Goal: Information Seeking & Learning: Check status

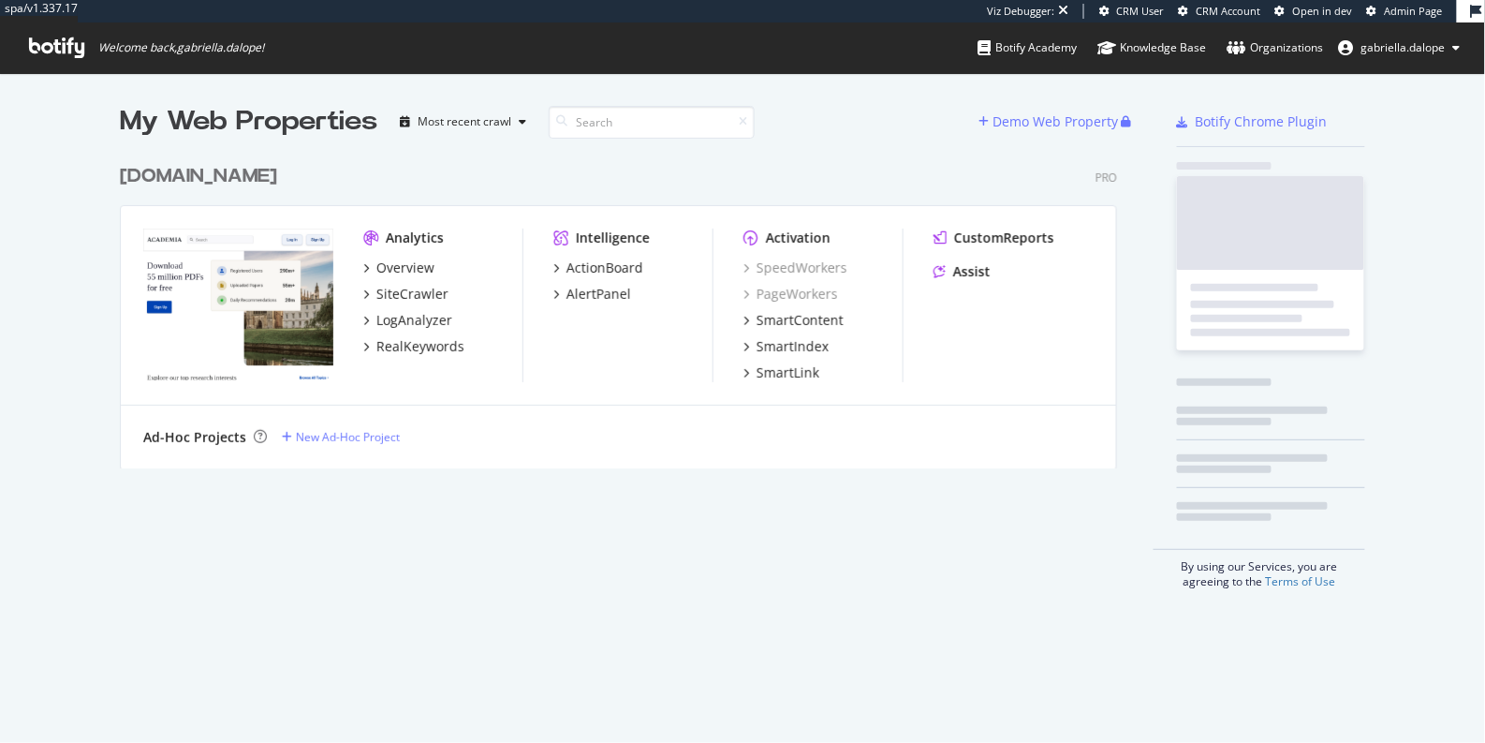
scroll to position [328, 1012]
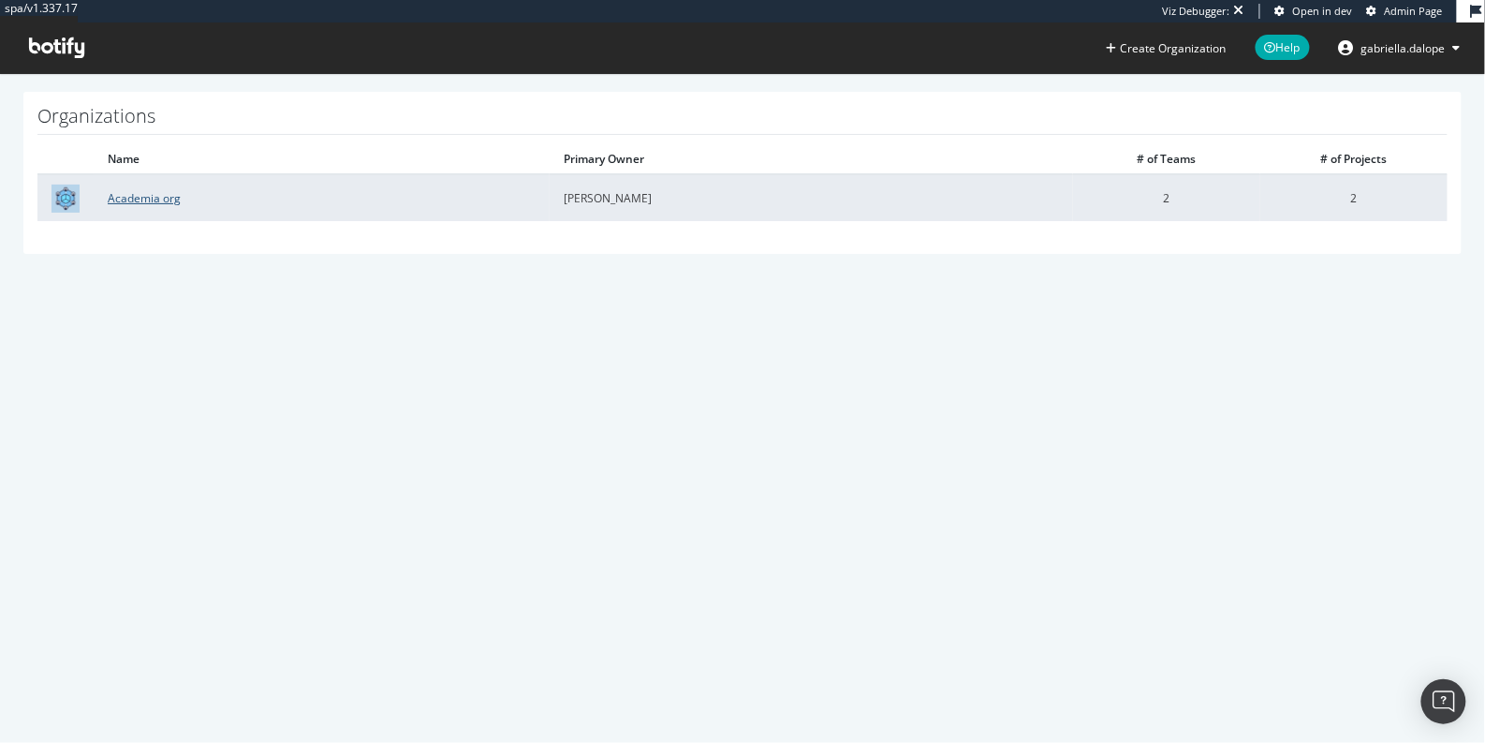
click at [128, 193] on link "Academia org" at bounding box center [144, 198] width 73 height 16
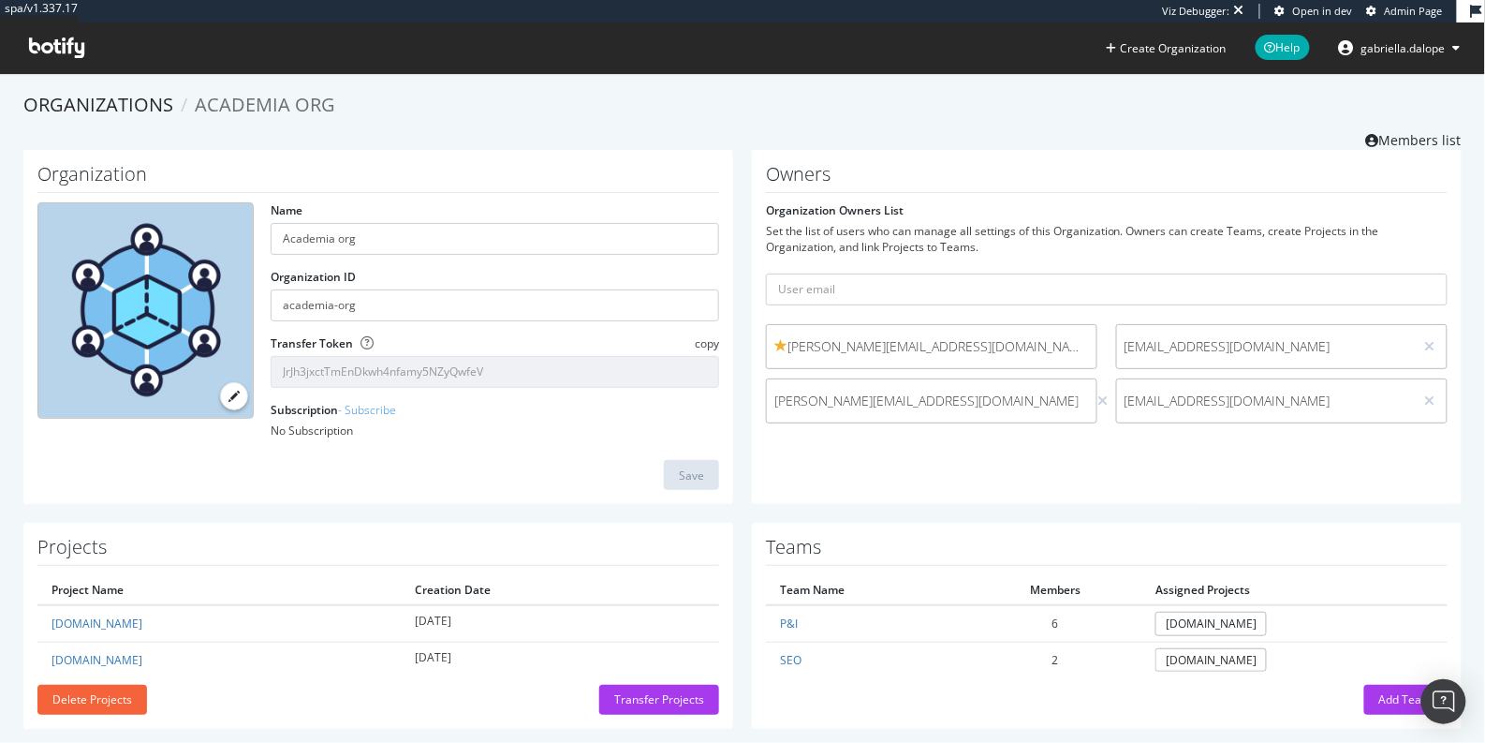
scroll to position [21, 0]
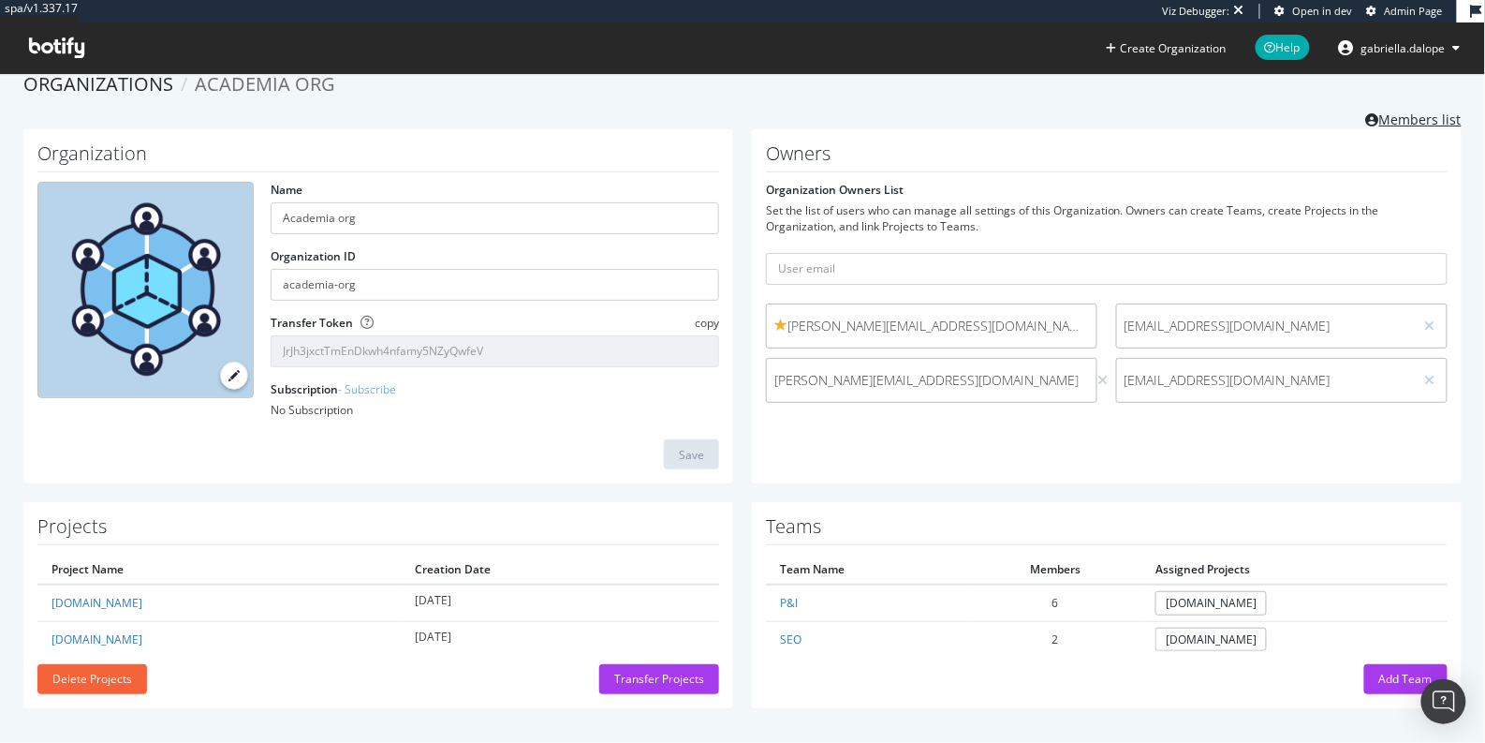
click at [1381, 118] on link "Members list" at bounding box center [1414, 117] width 96 height 23
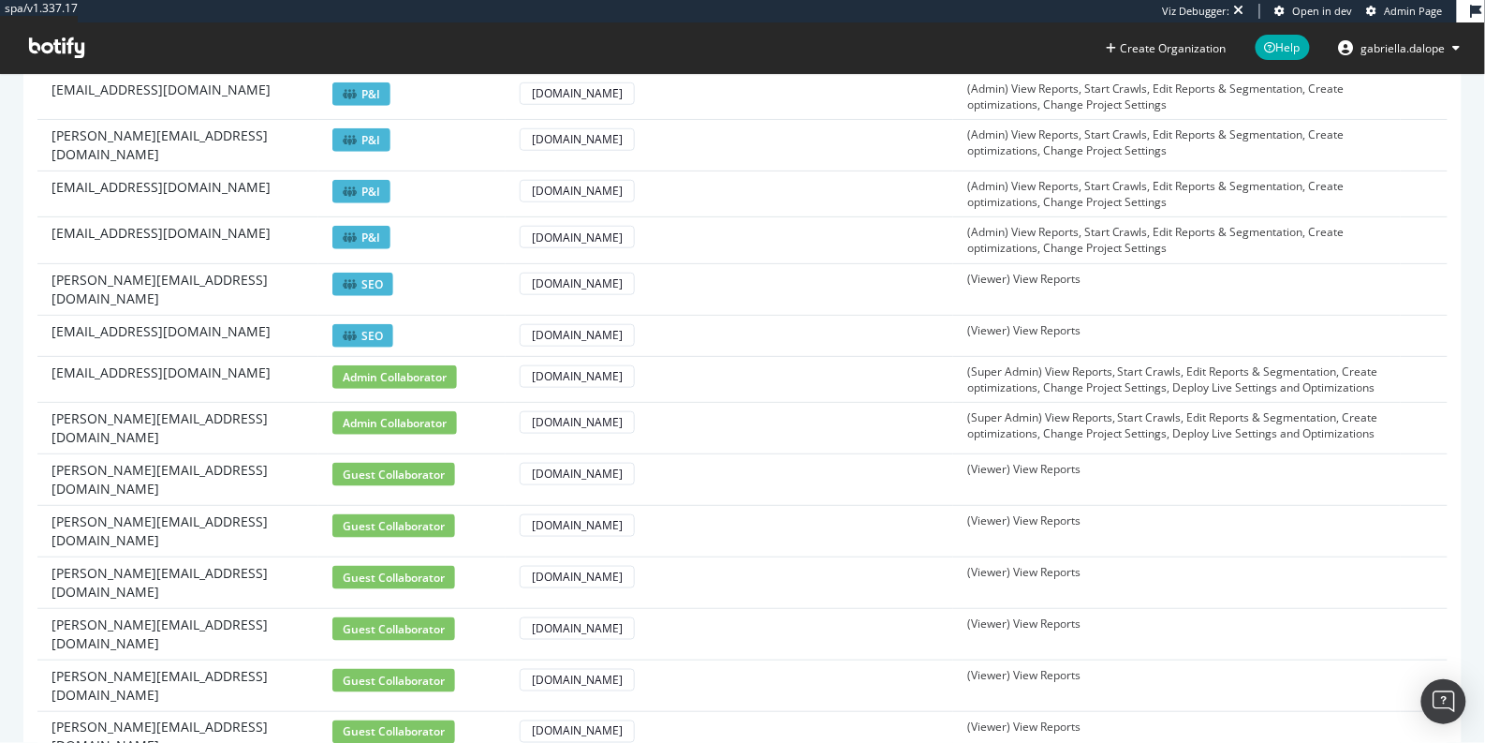
scroll to position [386, 0]
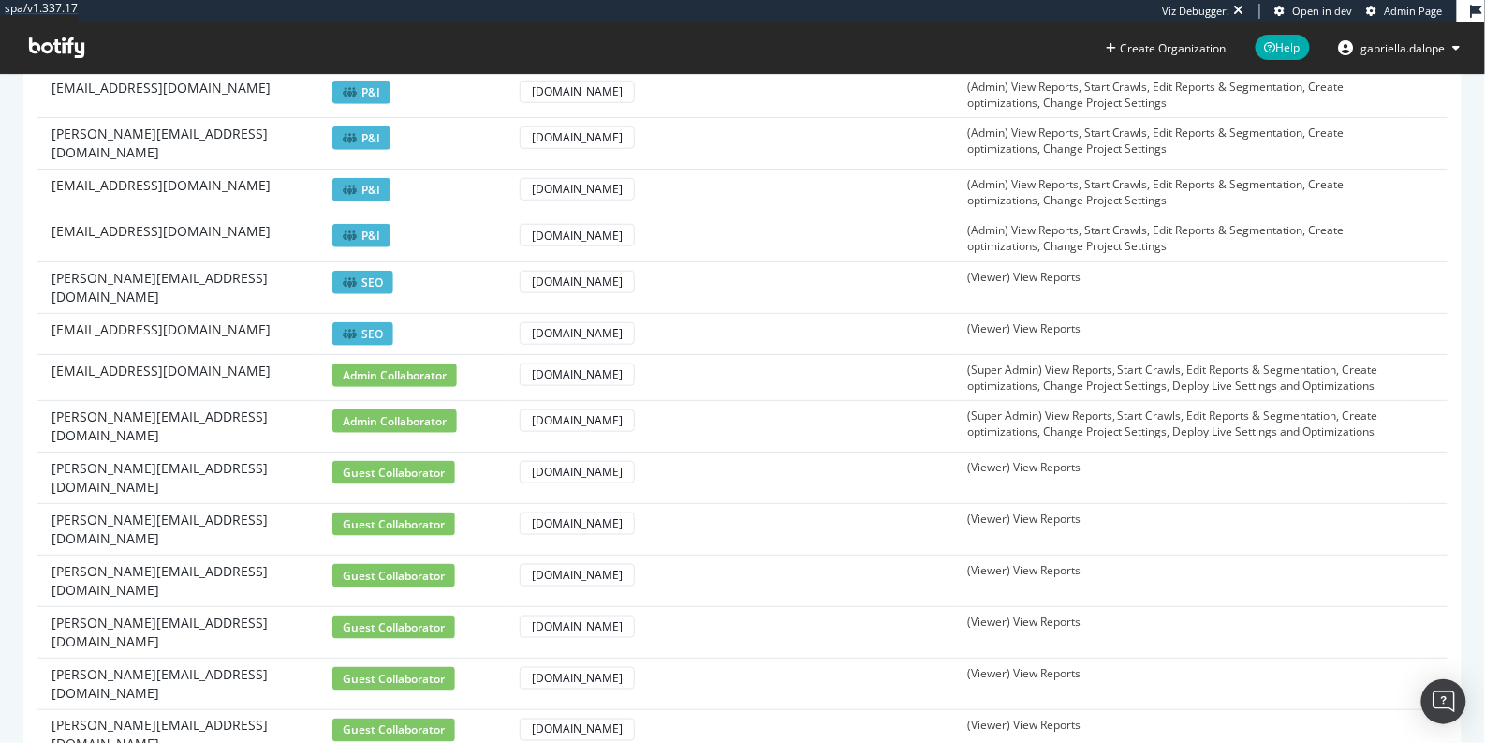
scroll to position [21, 0]
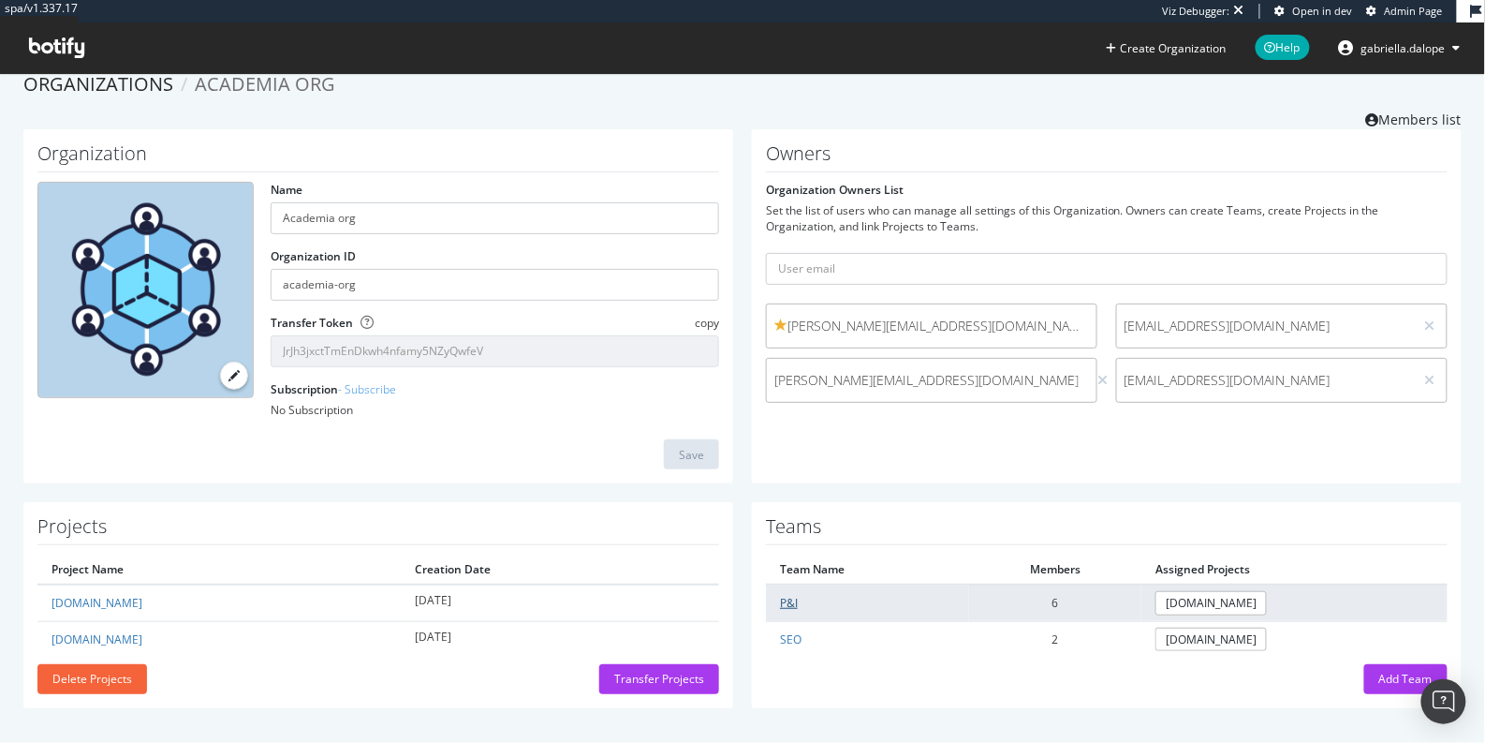
click at [792, 601] on link "P&I" at bounding box center [789, 603] width 18 height 16
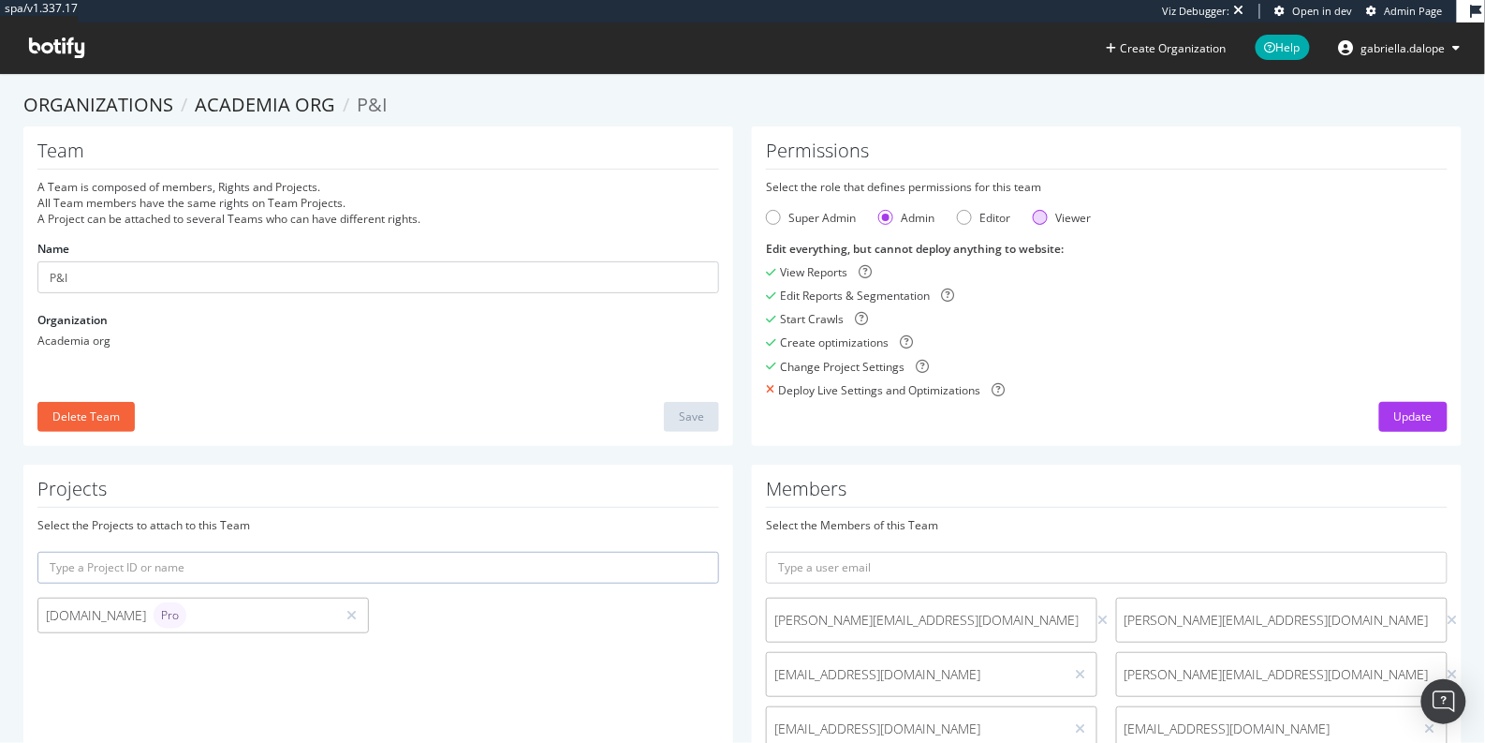
click at [1045, 215] on div "Viewer" at bounding box center [1040, 217] width 15 height 15
click at [883, 211] on div "Admin" at bounding box center [885, 217] width 15 height 15
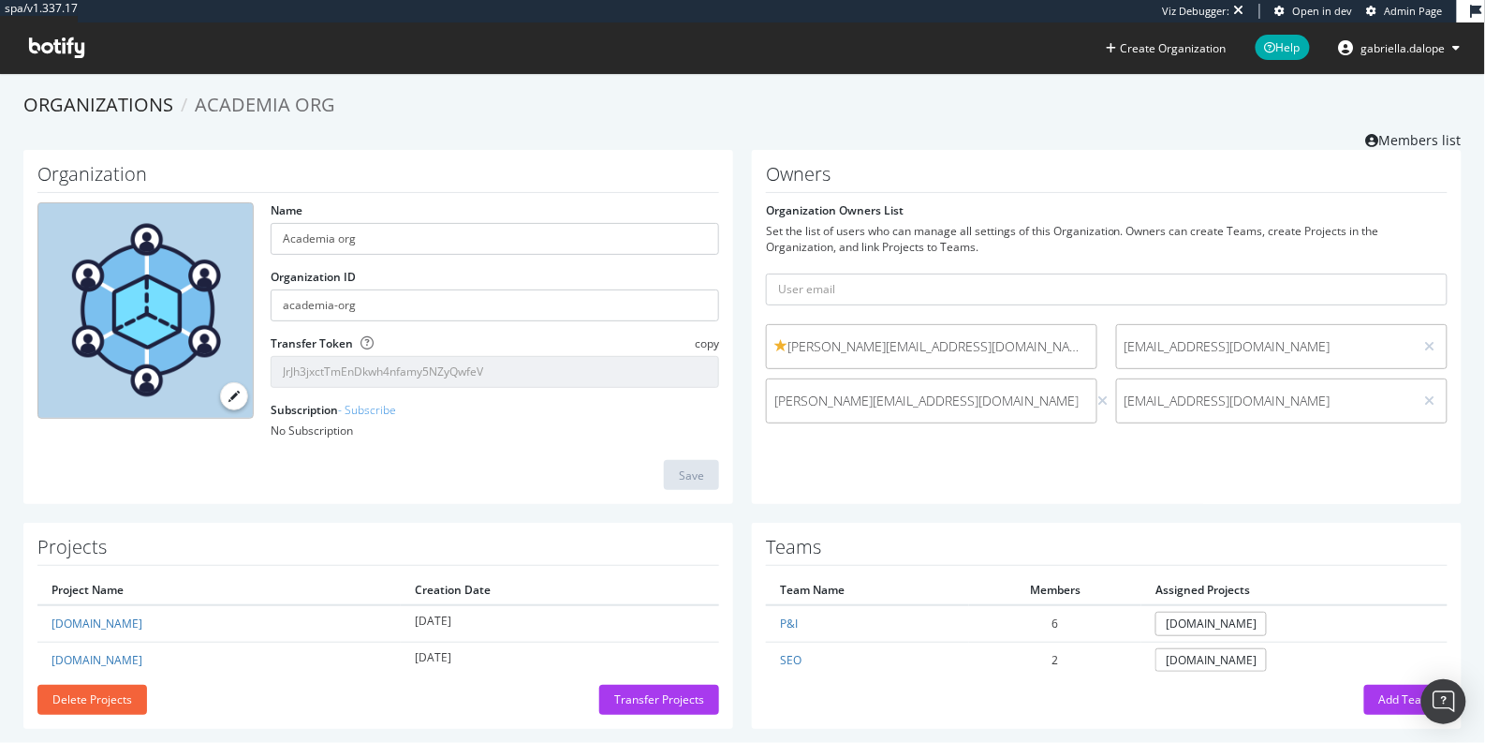
click at [316, 511] on div "Organization Name Academia org Organization ID academia-org Transfer Token copy…" at bounding box center [742, 337] width 1457 height 374
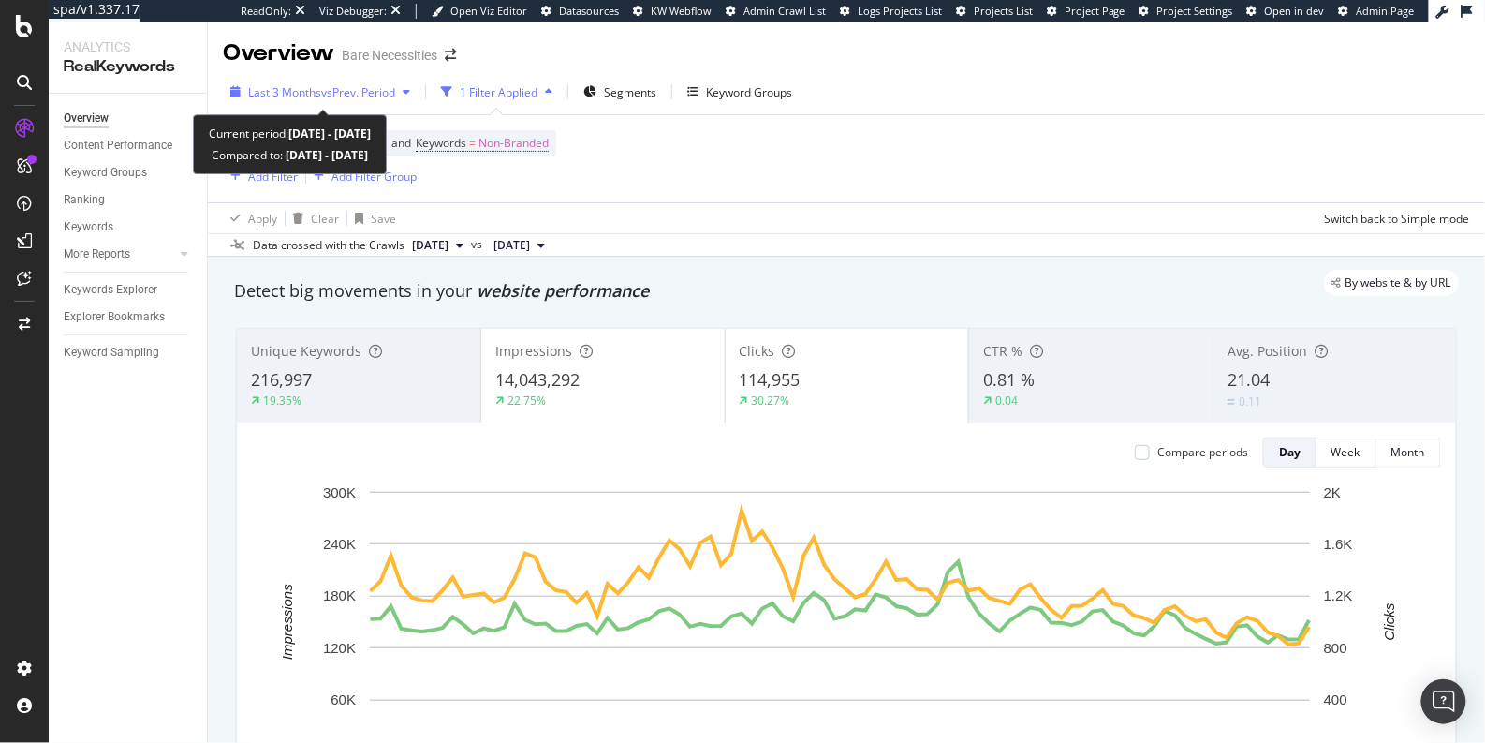
click at [291, 88] on span "Last 3 Months" at bounding box center [284, 92] width 73 height 16
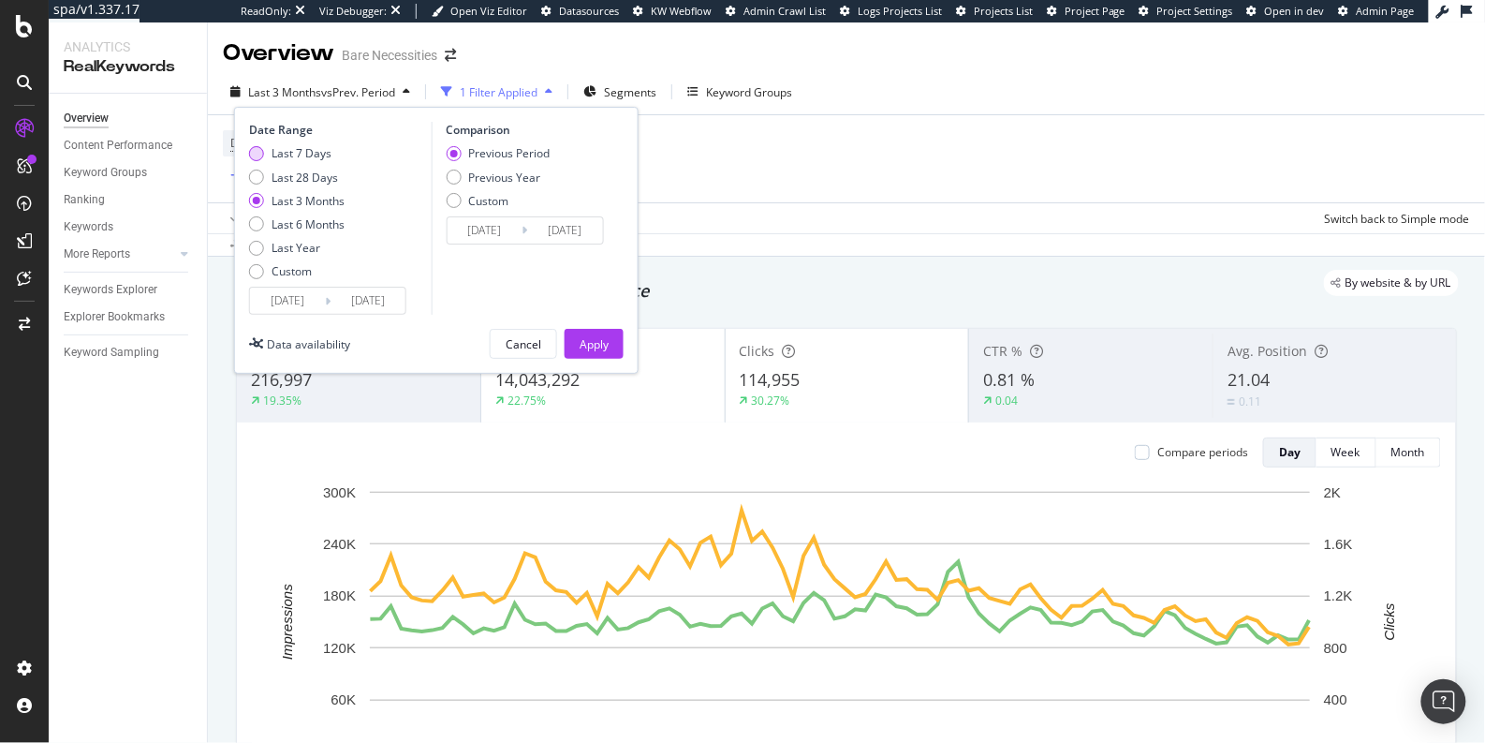
click at [254, 151] on div "Last 7 Days" at bounding box center [256, 153] width 15 height 15
type input "2025/08/17"
type input "2025/08/10"
type input "2025/08/16"
click at [602, 340] on div "Apply" at bounding box center [594, 344] width 29 height 16
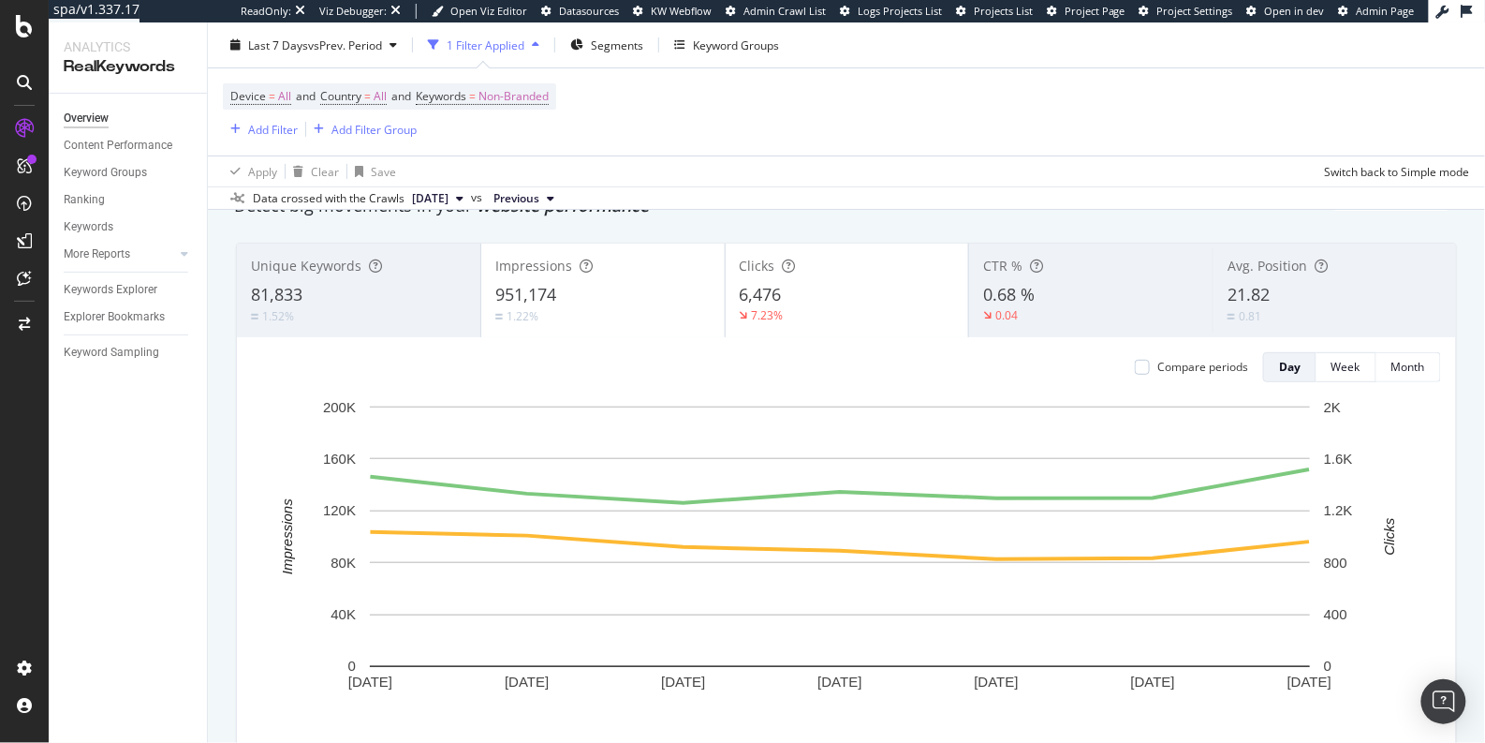
scroll to position [60, 0]
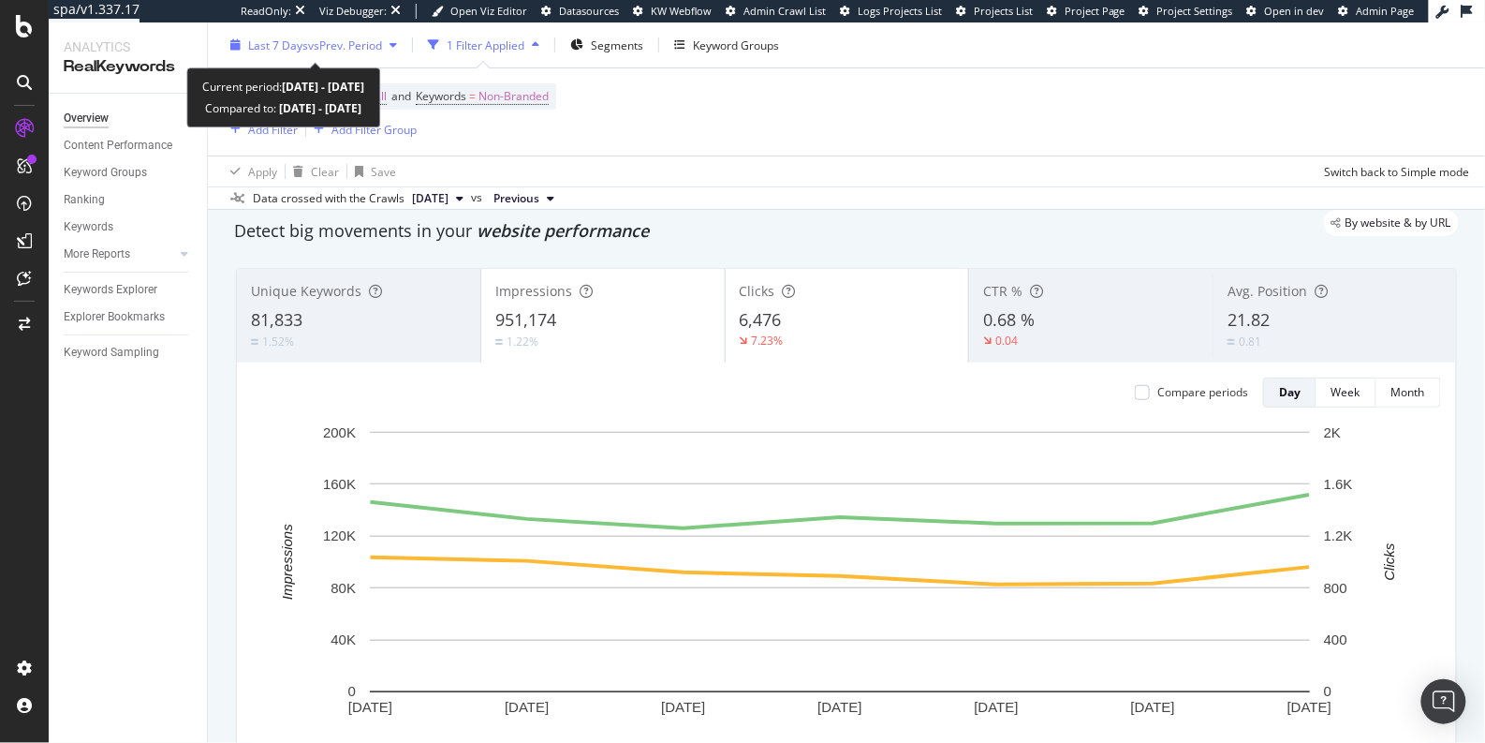
click at [295, 49] on span "Last 7 Days" at bounding box center [278, 45] width 60 height 16
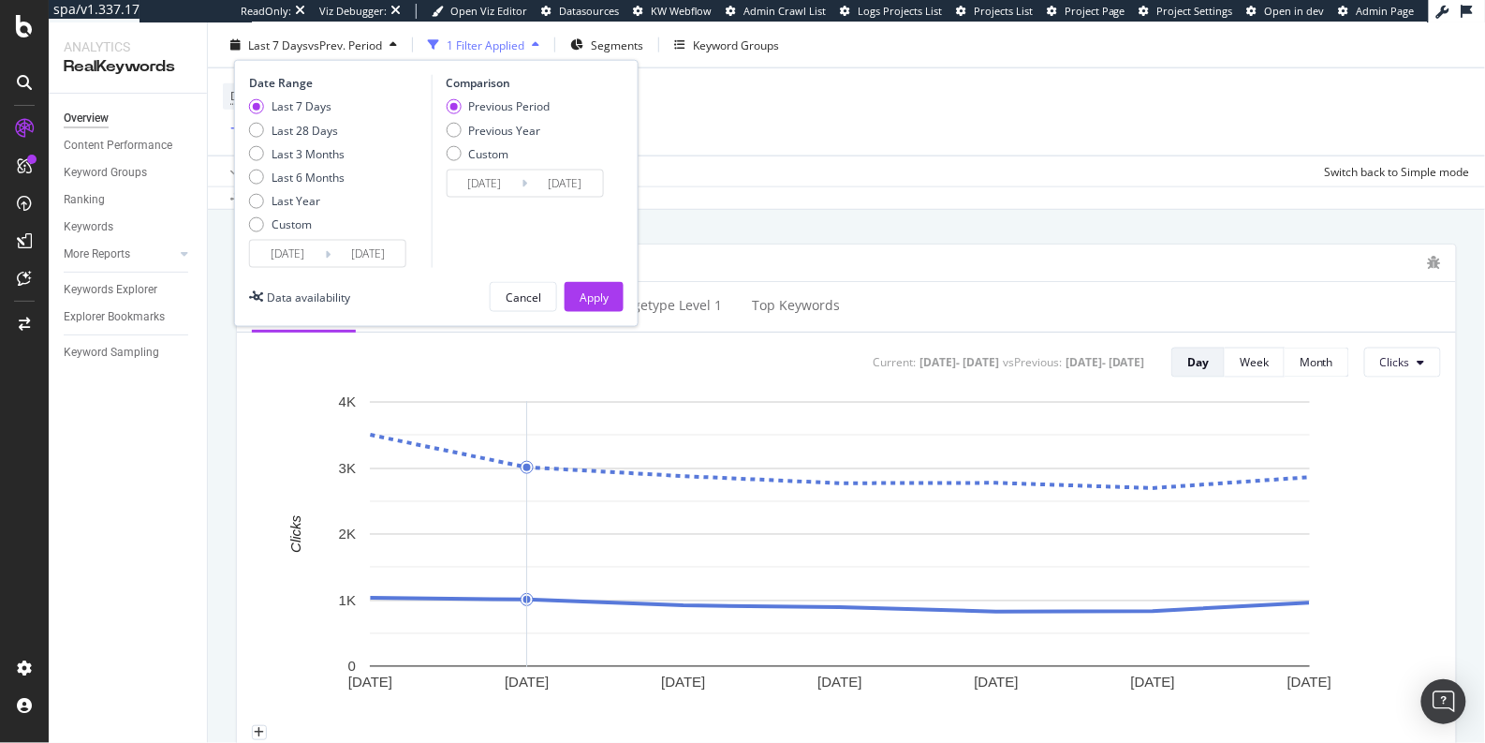
scroll to position [679, 0]
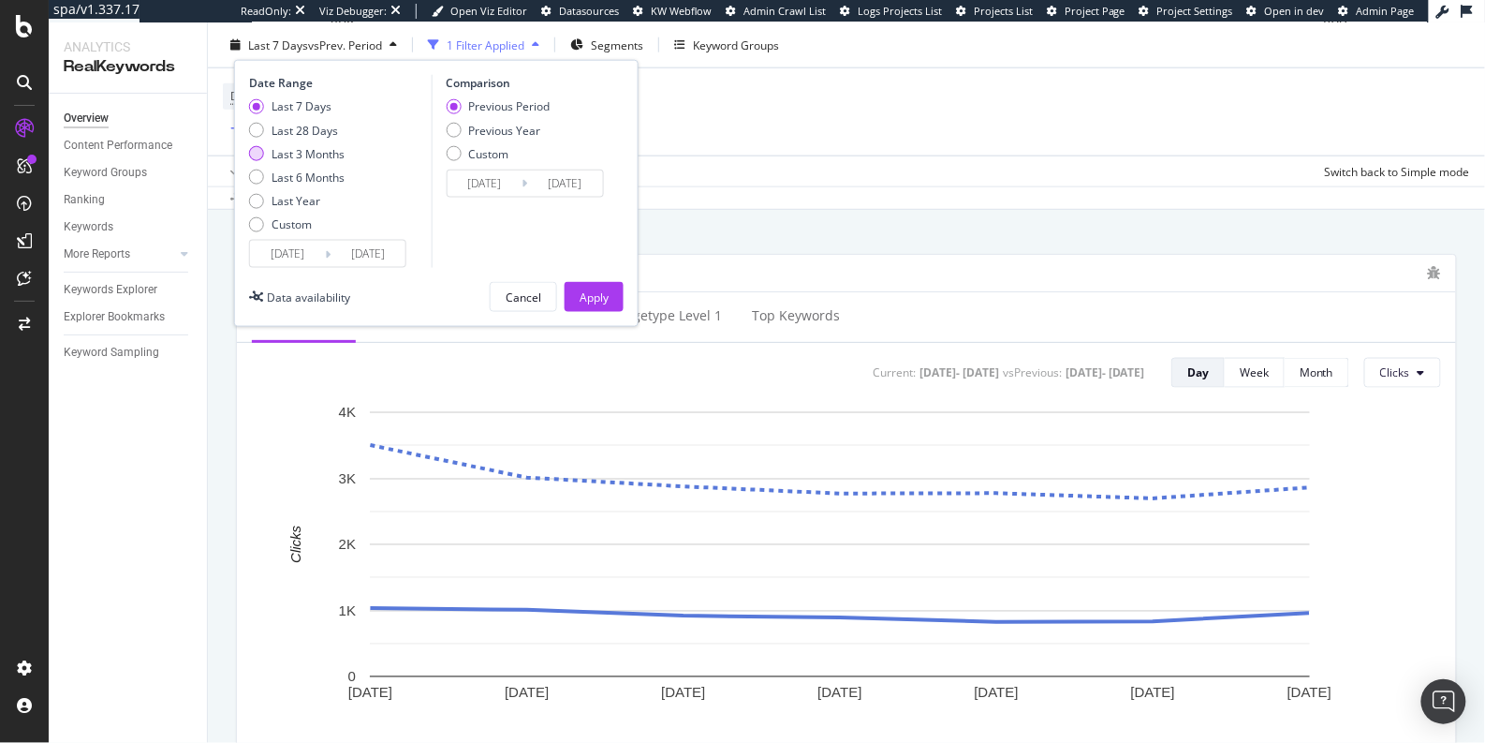
click at [265, 155] on div "Last 3 Months" at bounding box center [297, 153] width 96 height 16
type input "2025/05/24"
type input "2025/02/21"
type input "2025/05/23"
click at [591, 295] on div "Apply" at bounding box center [594, 296] width 29 height 16
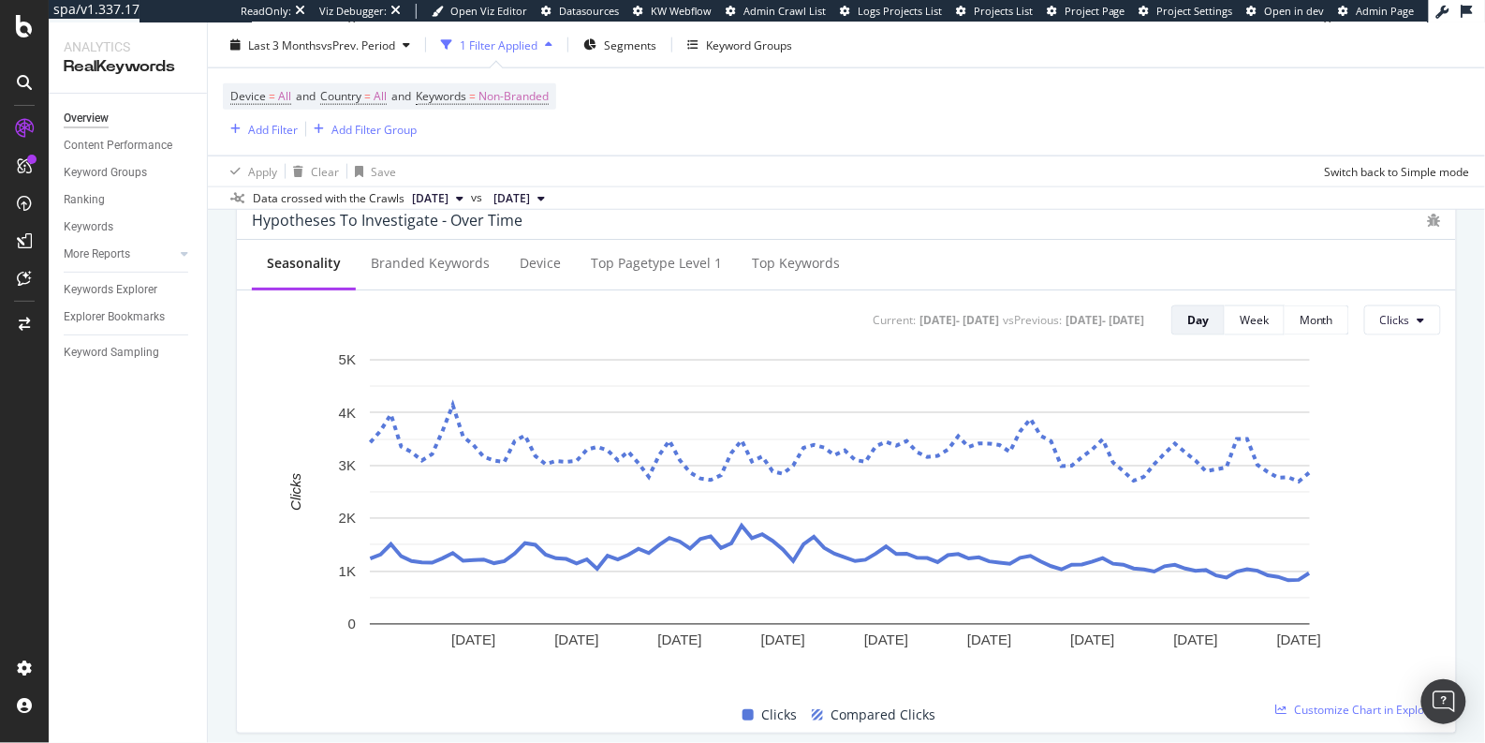
scroll to position [734, 0]
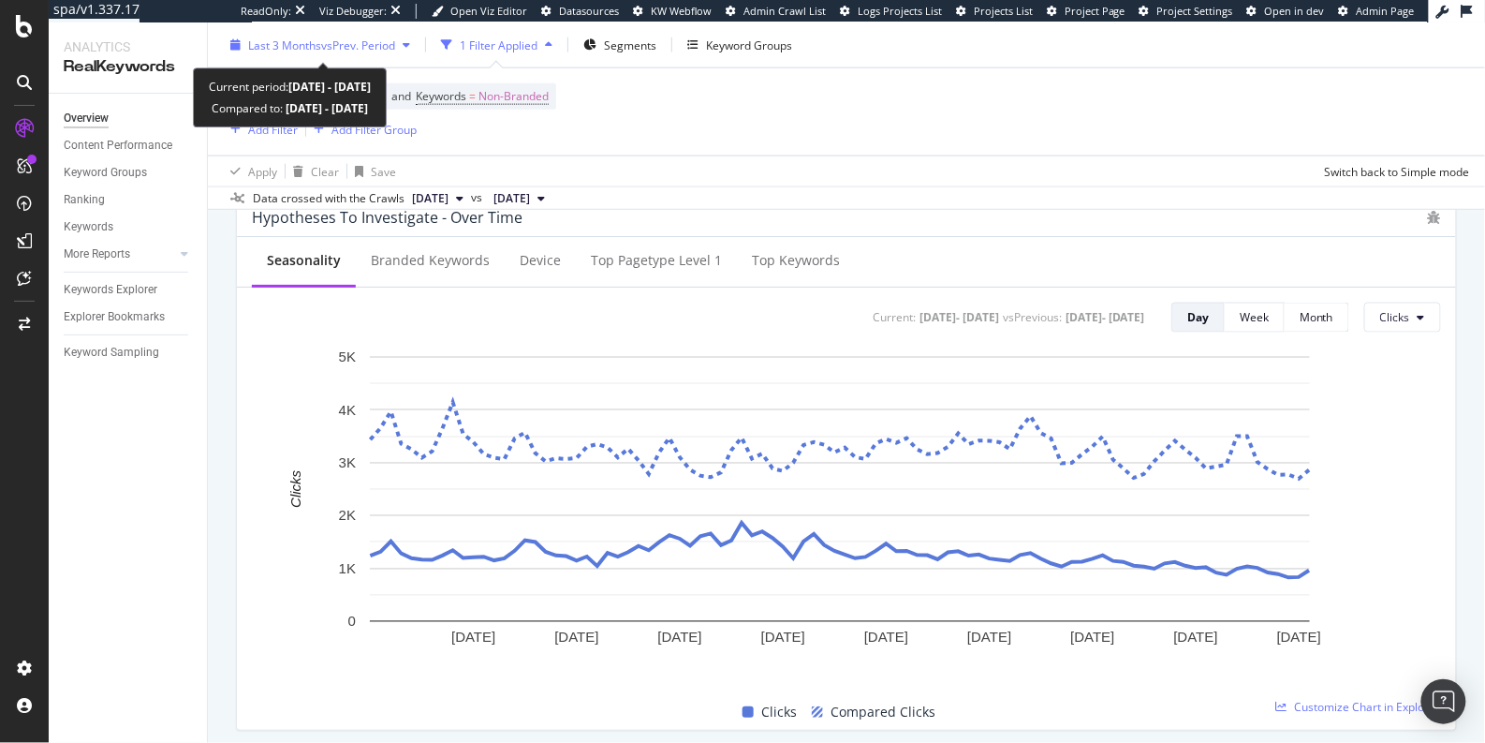
click at [310, 49] on span "Last 3 Months" at bounding box center [284, 45] width 73 height 16
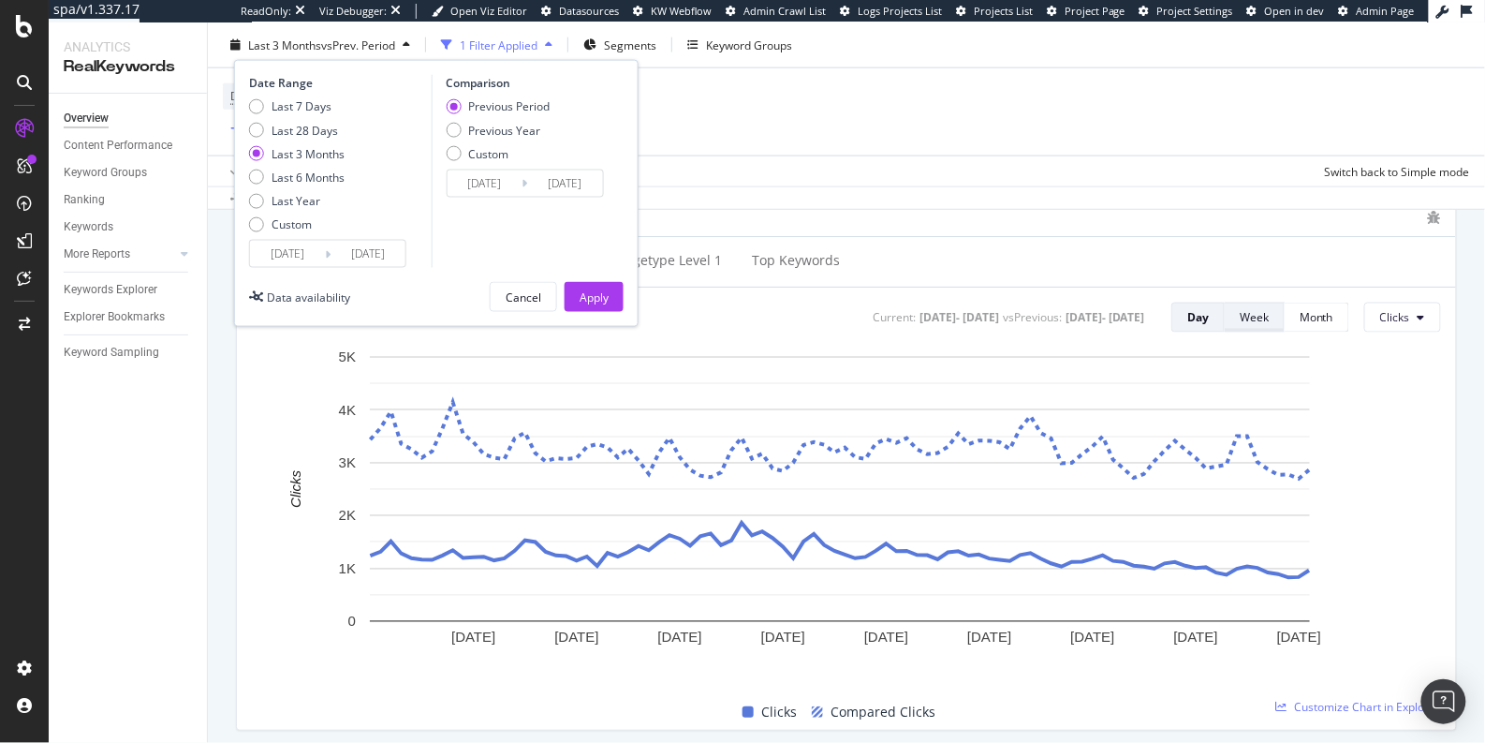
click at [1241, 317] on div "Week" at bounding box center [1254, 317] width 29 height 16
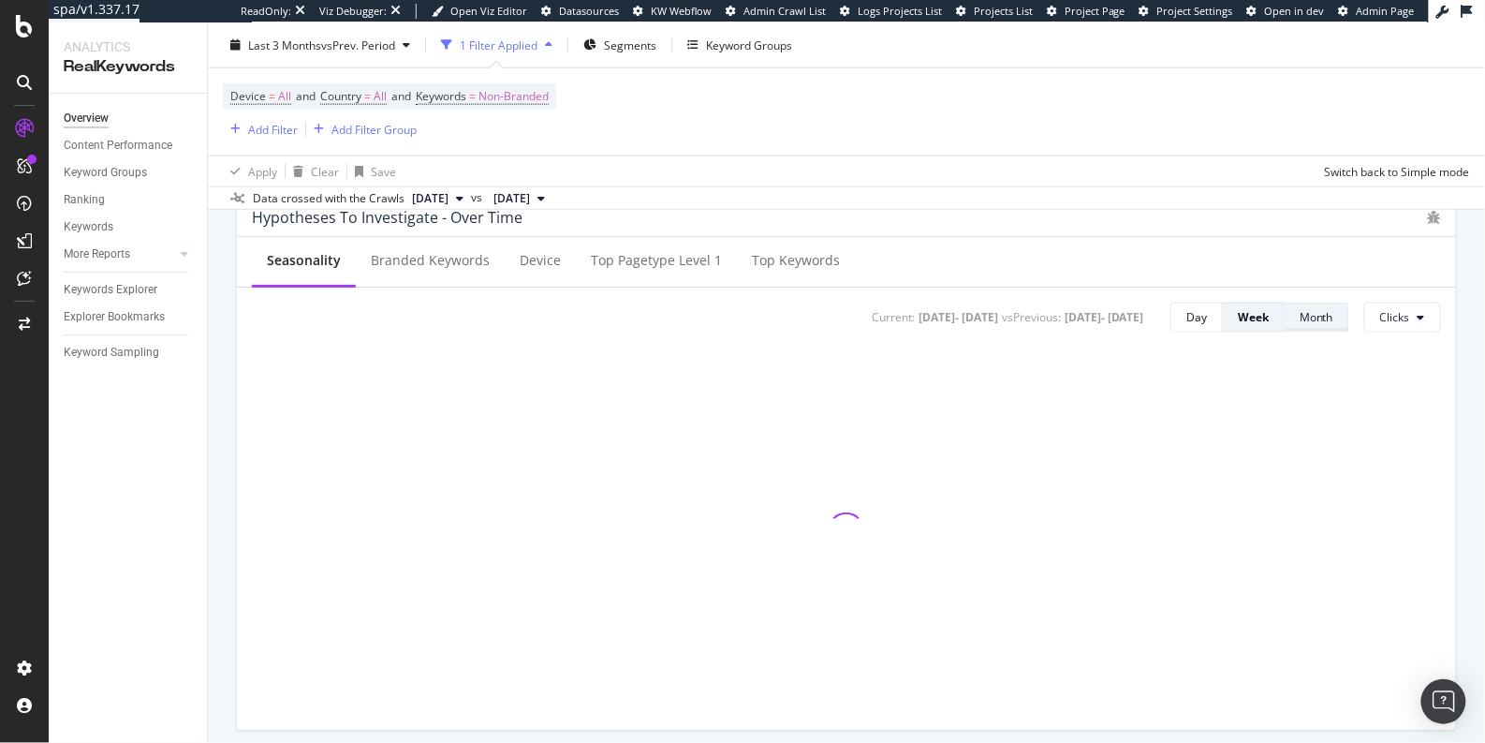
click at [1300, 317] on div "Month" at bounding box center [1317, 317] width 34 height 16
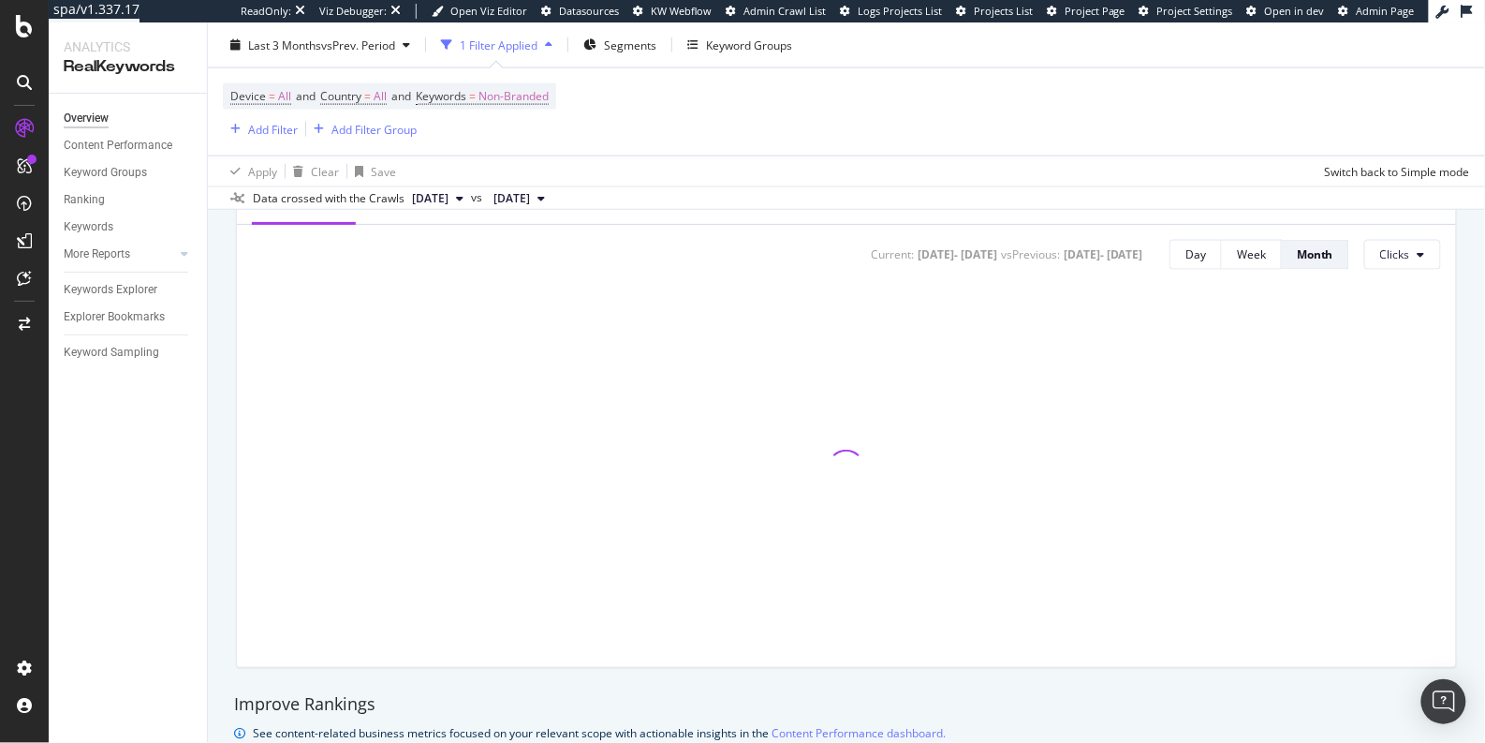
scroll to position [799, 0]
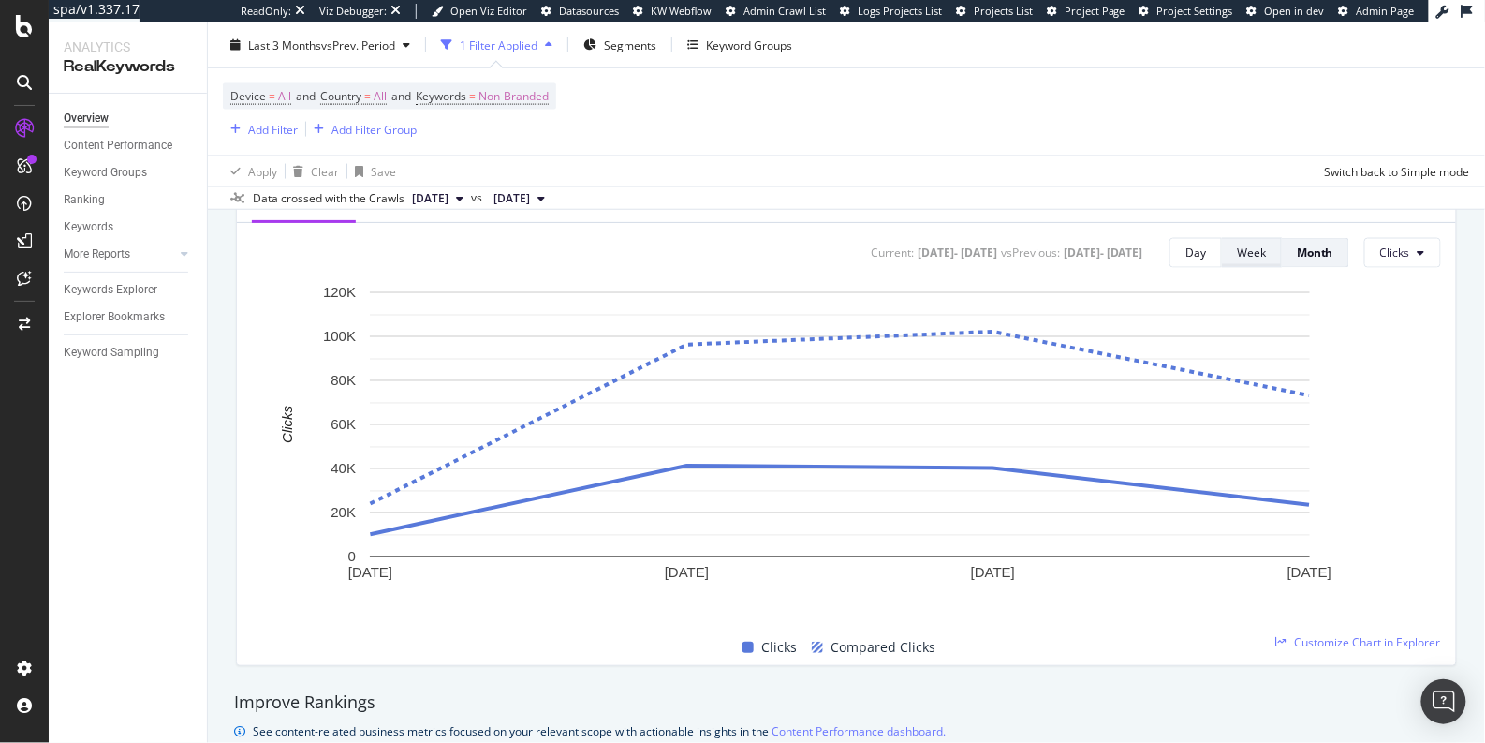
click at [1249, 244] on div "Week" at bounding box center [1251, 252] width 29 height 16
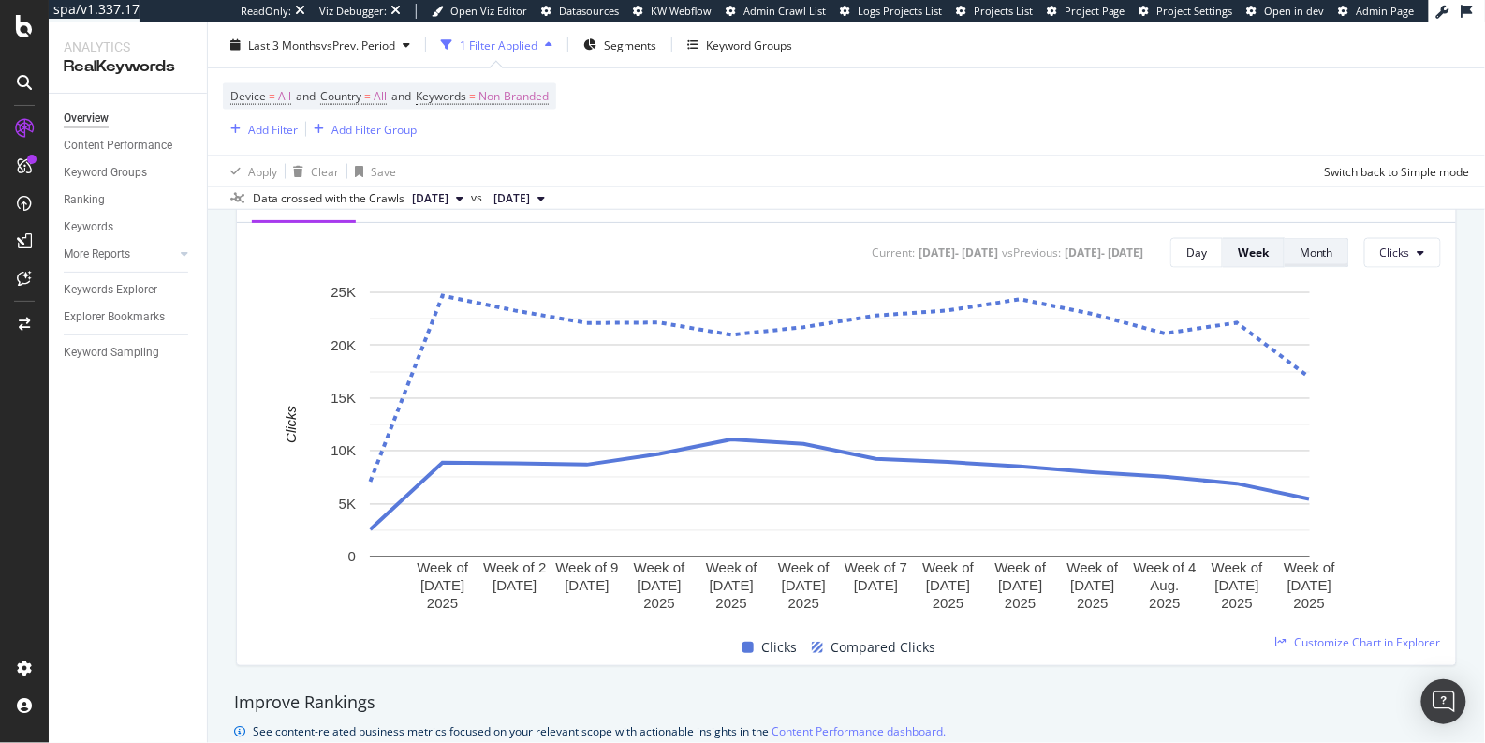
click at [1300, 254] on div "Month" at bounding box center [1317, 252] width 34 height 16
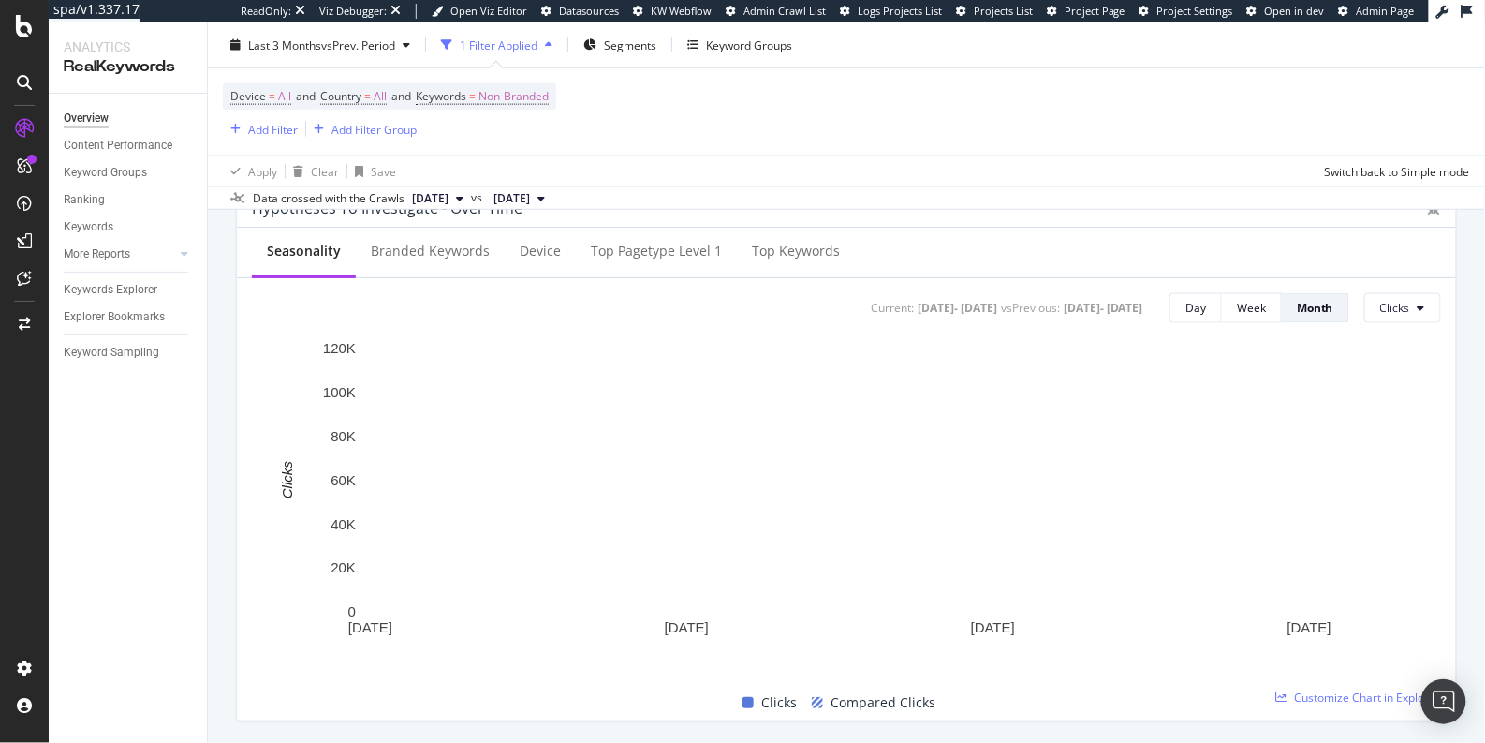
scroll to position [747, 0]
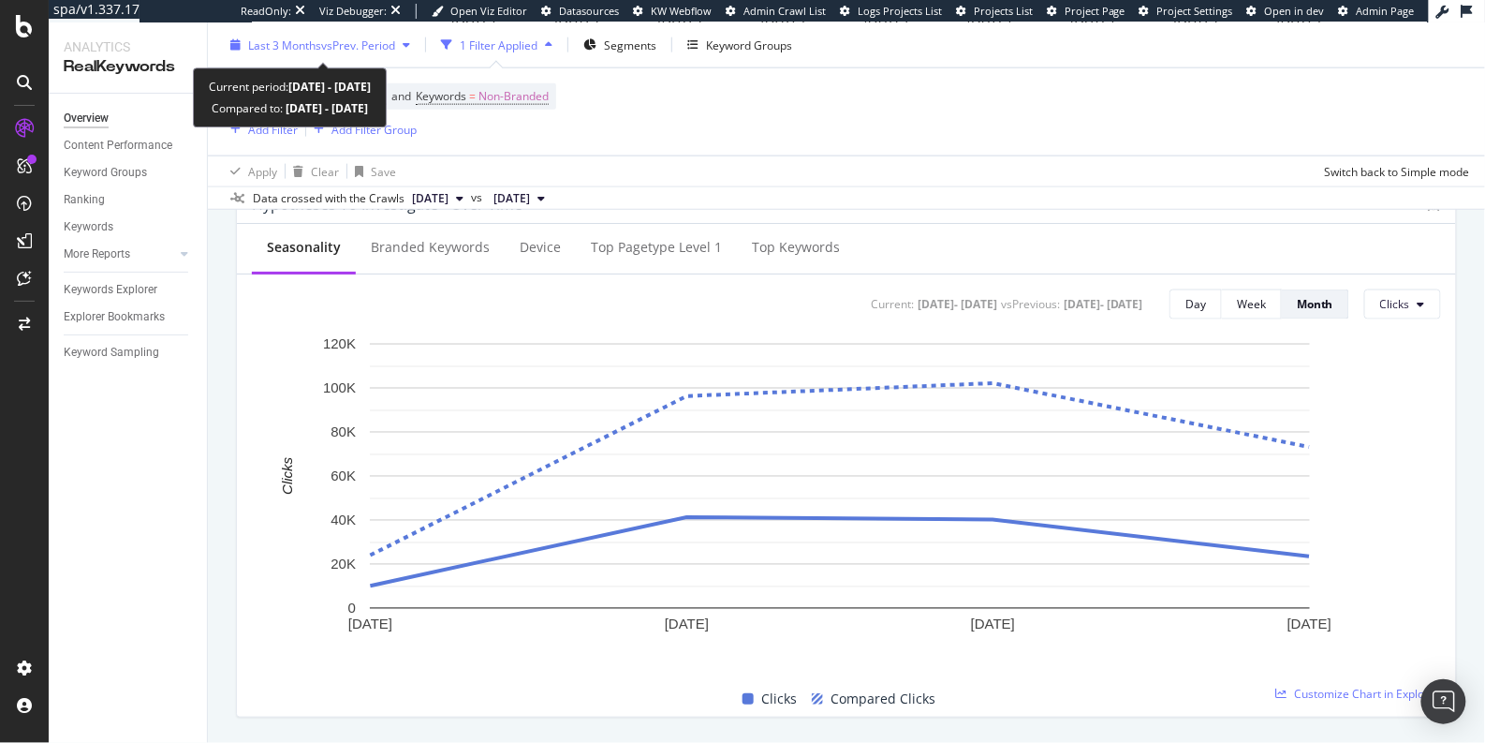
click at [307, 42] on span "Last 3 Months" at bounding box center [284, 45] width 73 height 16
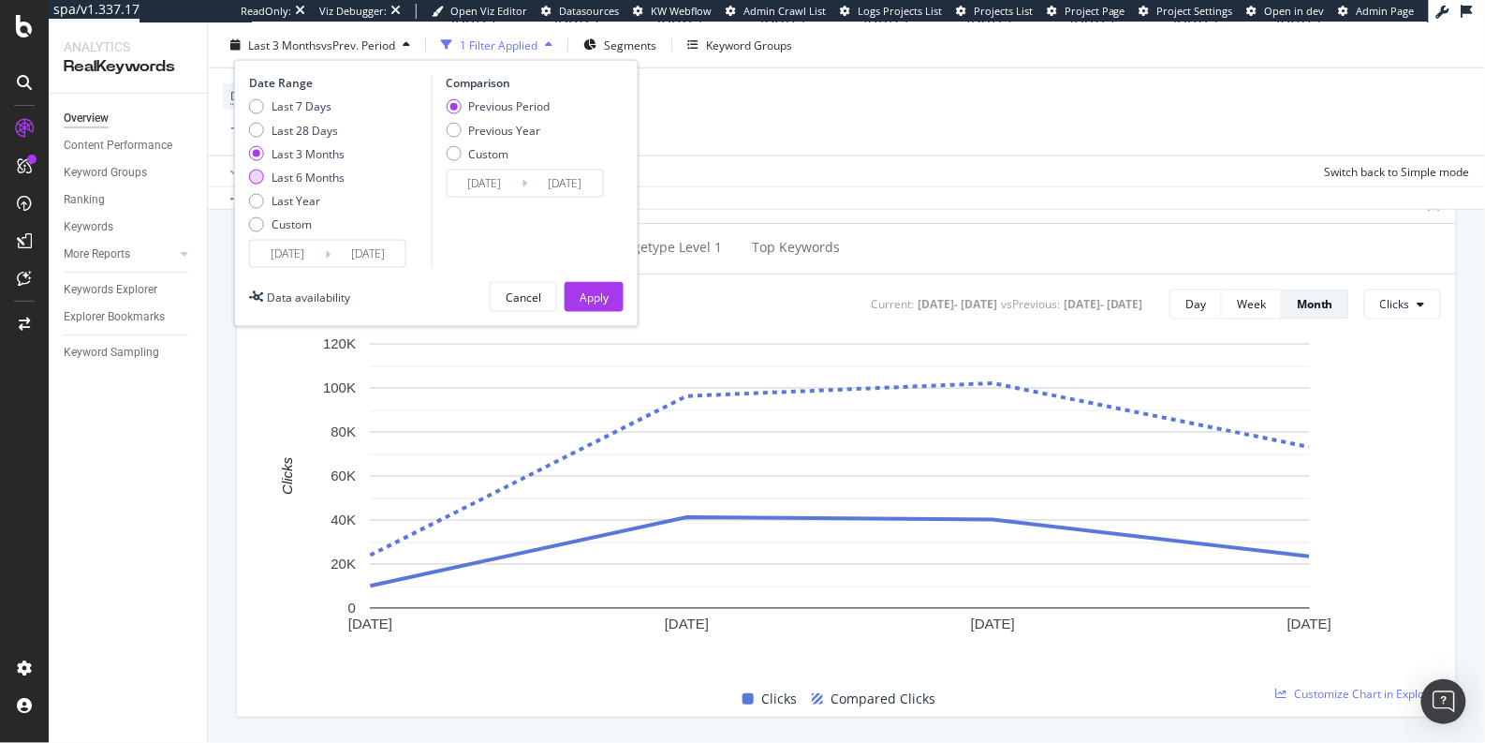
click at [254, 179] on div "Last 6 Months" at bounding box center [256, 176] width 15 height 15
type input "2025/02/24"
type input "2024/08/26"
type input "2025/02/23"
click at [596, 299] on div "Apply" at bounding box center [594, 296] width 29 height 16
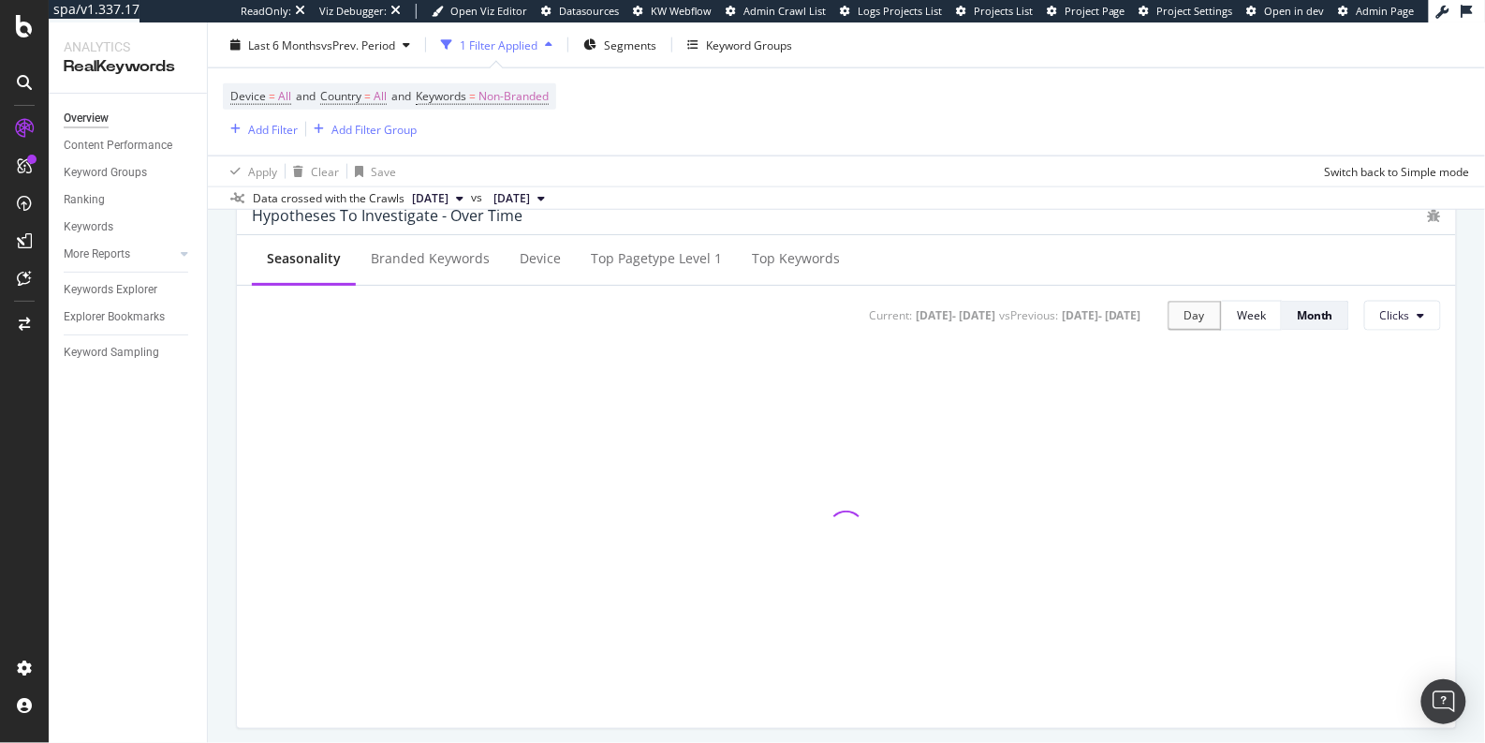
scroll to position [753, 0]
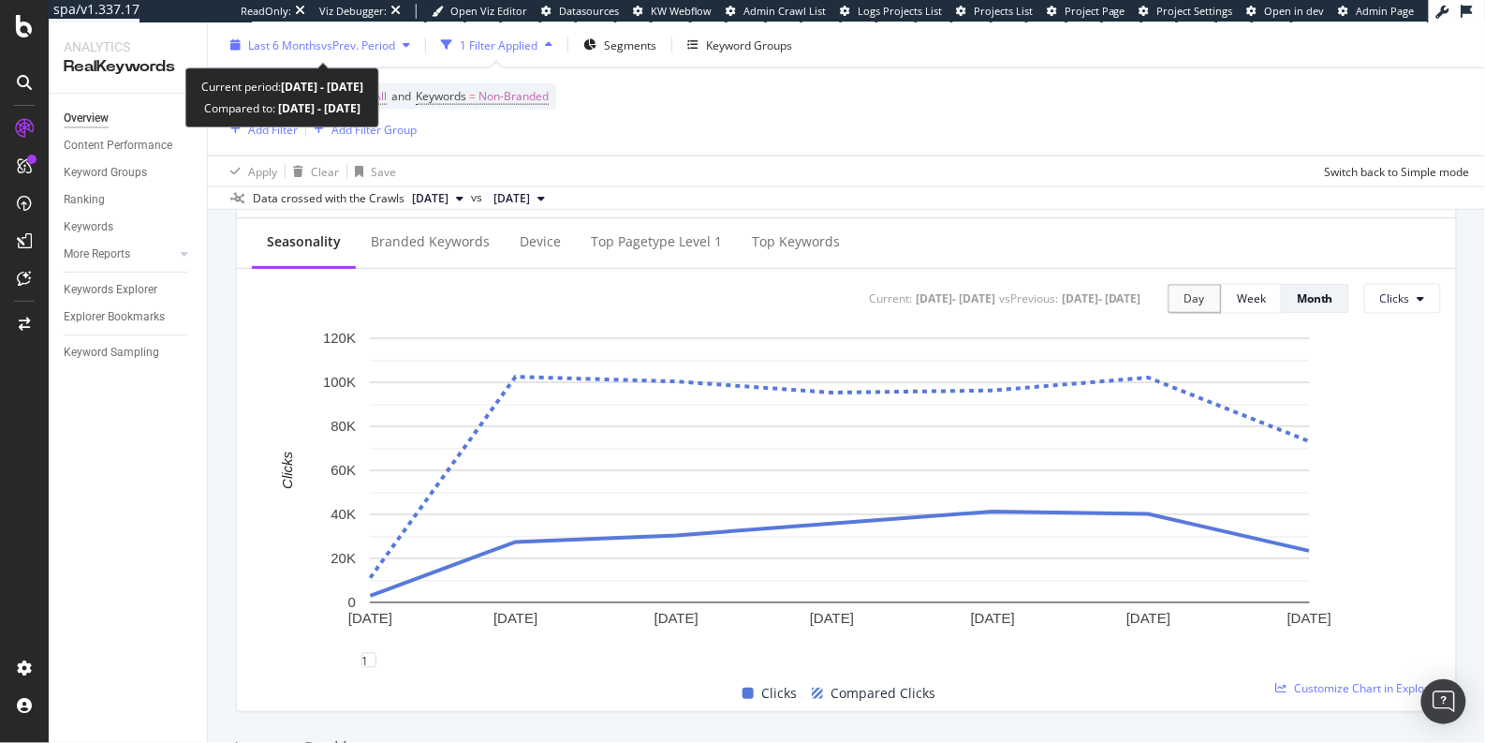
click at [266, 34] on div "Last 6 Months vs Prev. Period" at bounding box center [320, 45] width 195 height 28
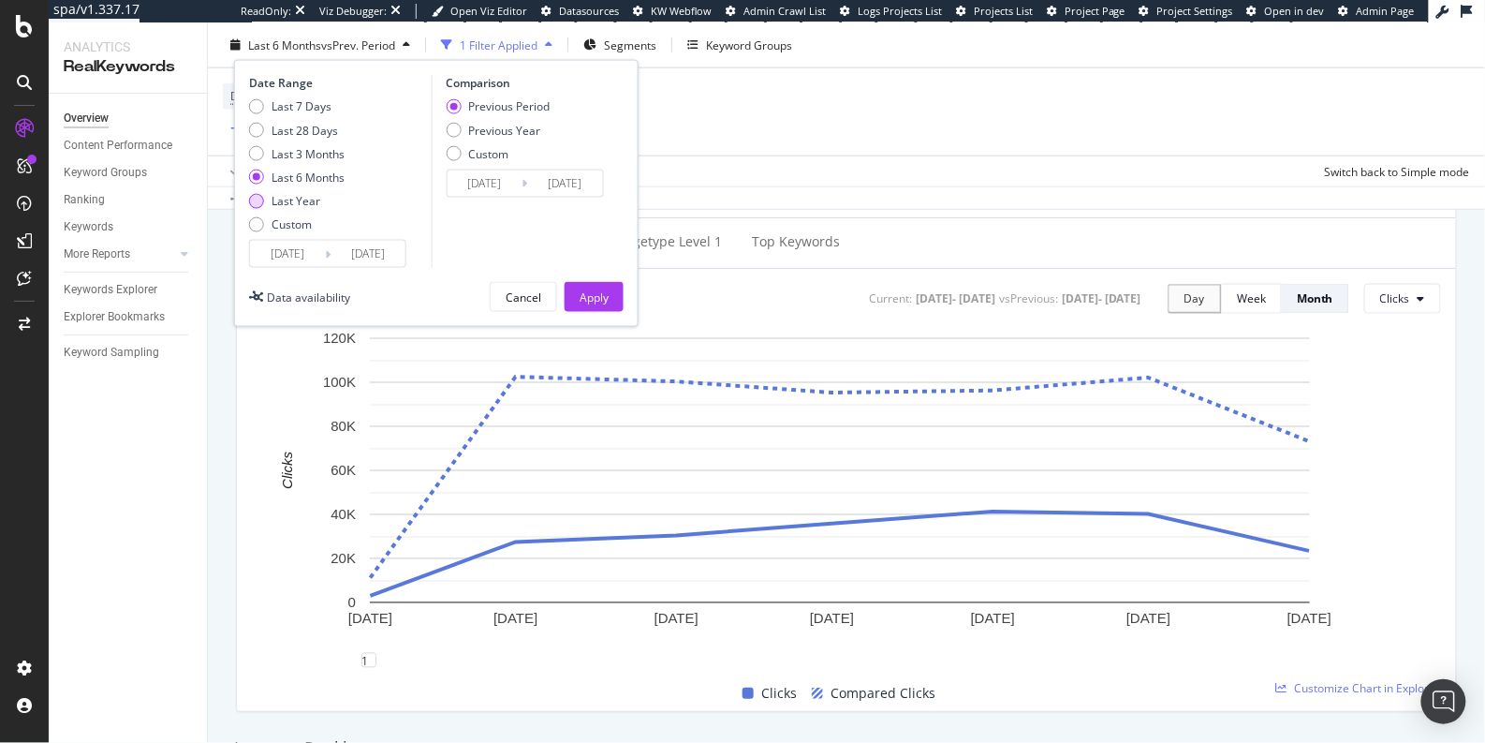
click at [250, 198] on div "Last Year" at bounding box center [256, 200] width 15 height 15
type input "2024/08/24"
type input "2023/08/25"
type input "2024/08/23"
click at [600, 283] on div "Apply" at bounding box center [594, 297] width 29 height 28
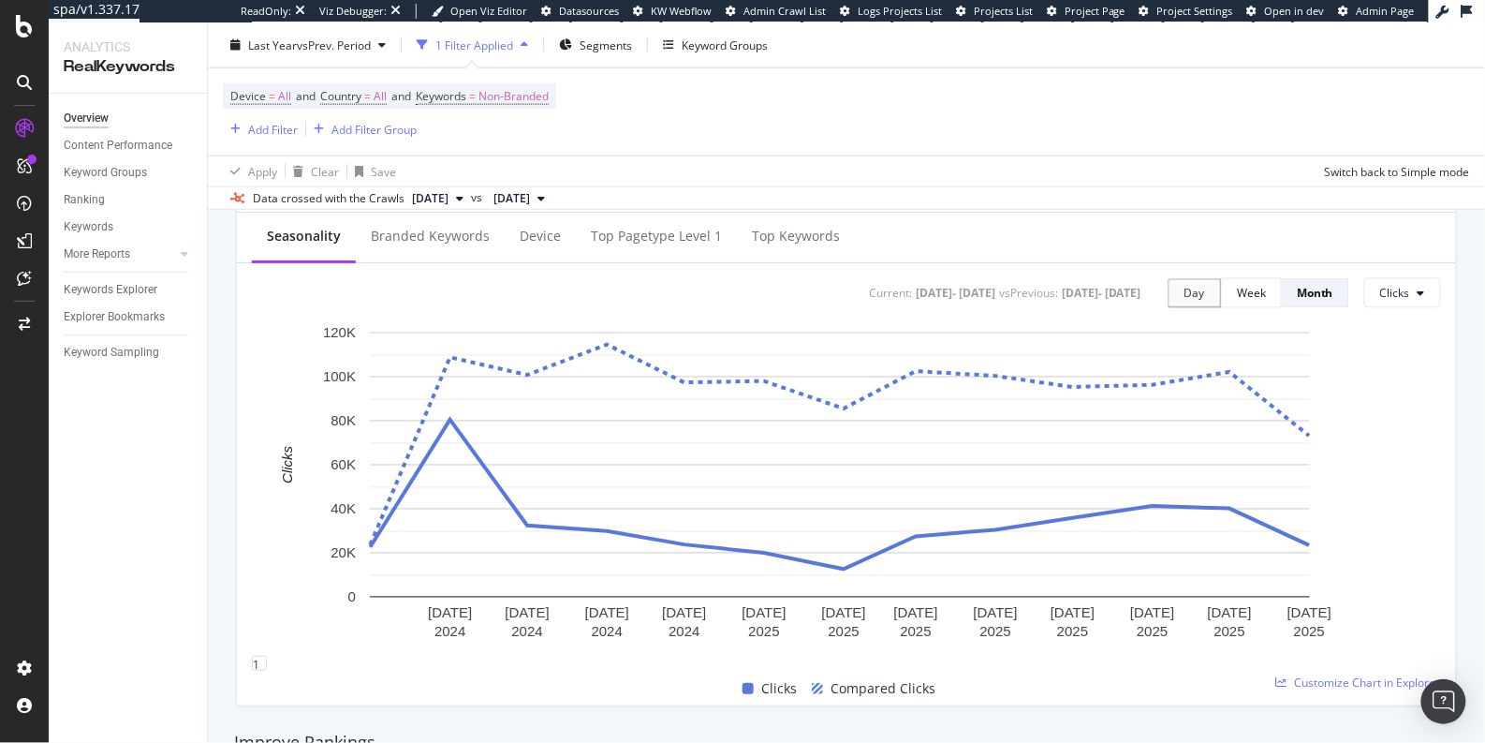
scroll to position [763, 0]
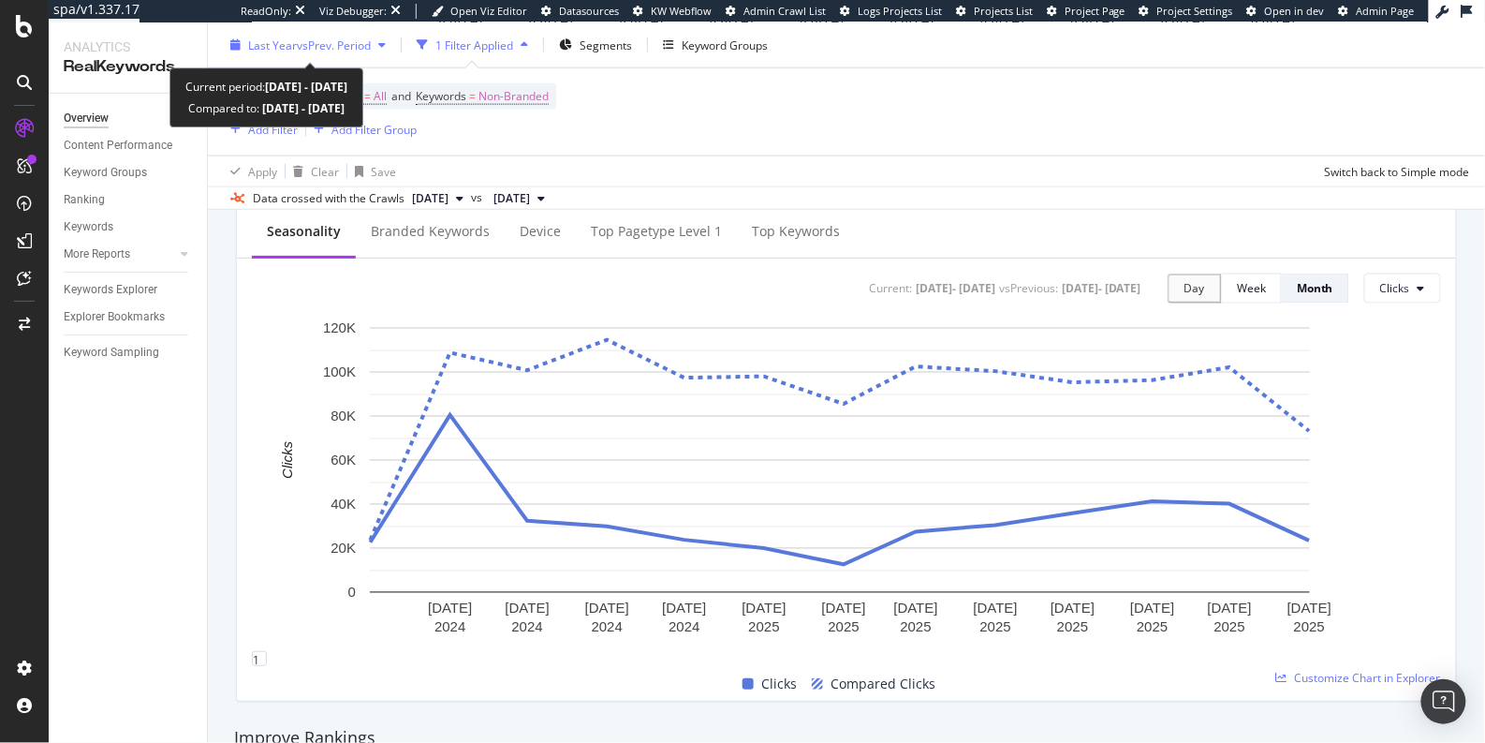
click at [298, 34] on div "Last Year vs Prev. Period" at bounding box center [308, 45] width 170 height 28
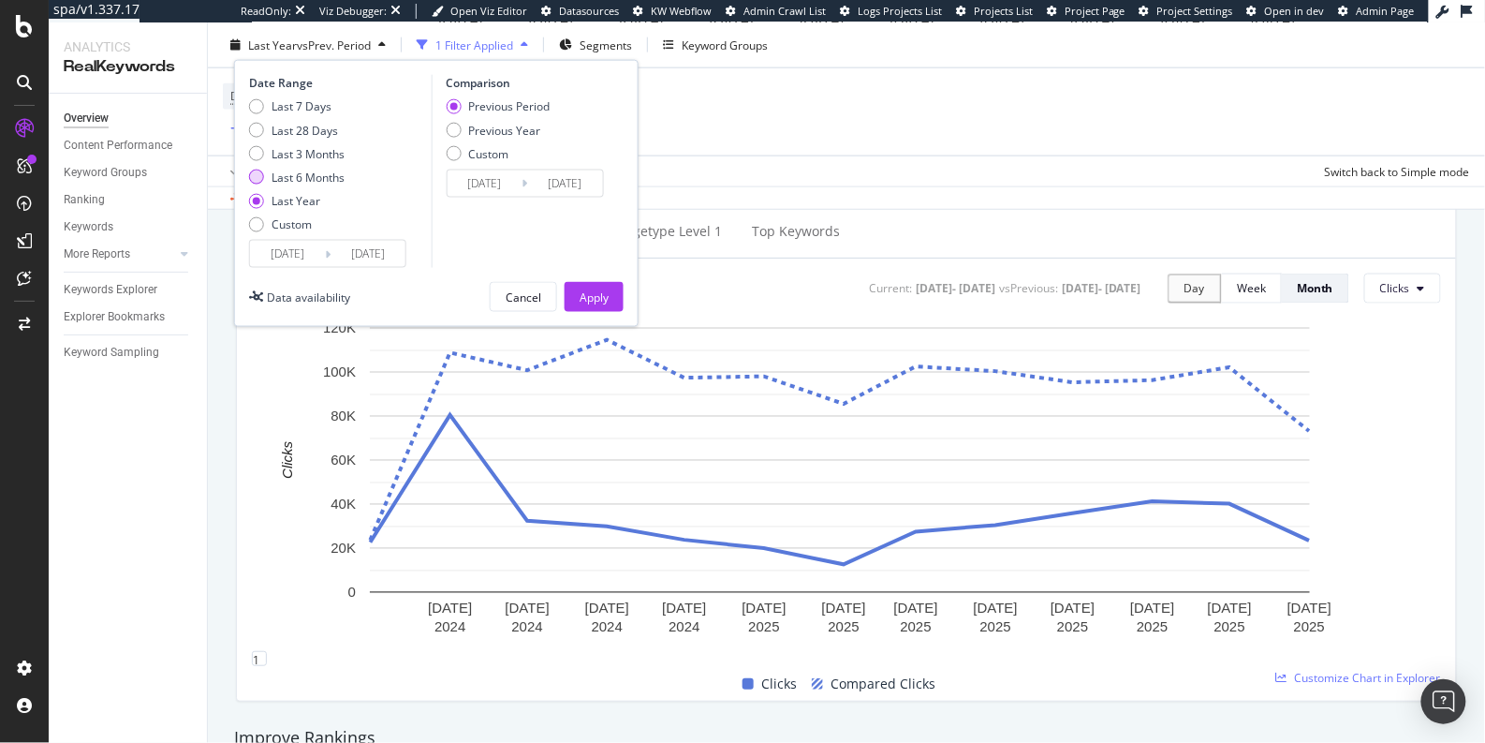
click at [253, 175] on div "Last 6 Months" at bounding box center [256, 176] width 15 height 15
type input "2025/02/24"
type input "2024/08/26"
type input "2025/02/23"
click at [603, 293] on div "Apply" at bounding box center [594, 296] width 29 height 16
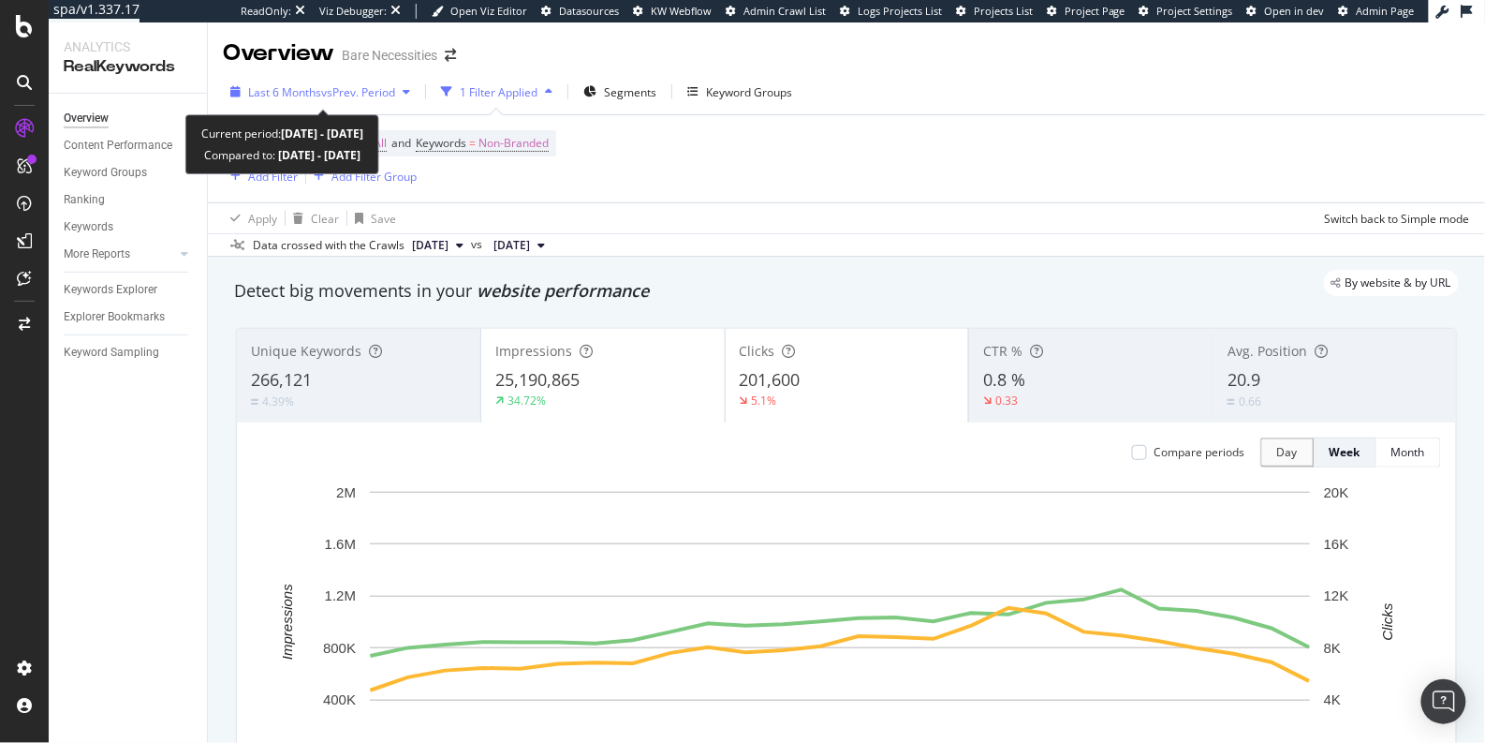
click at [298, 95] on span "Last 6 Months" at bounding box center [284, 92] width 73 height 16
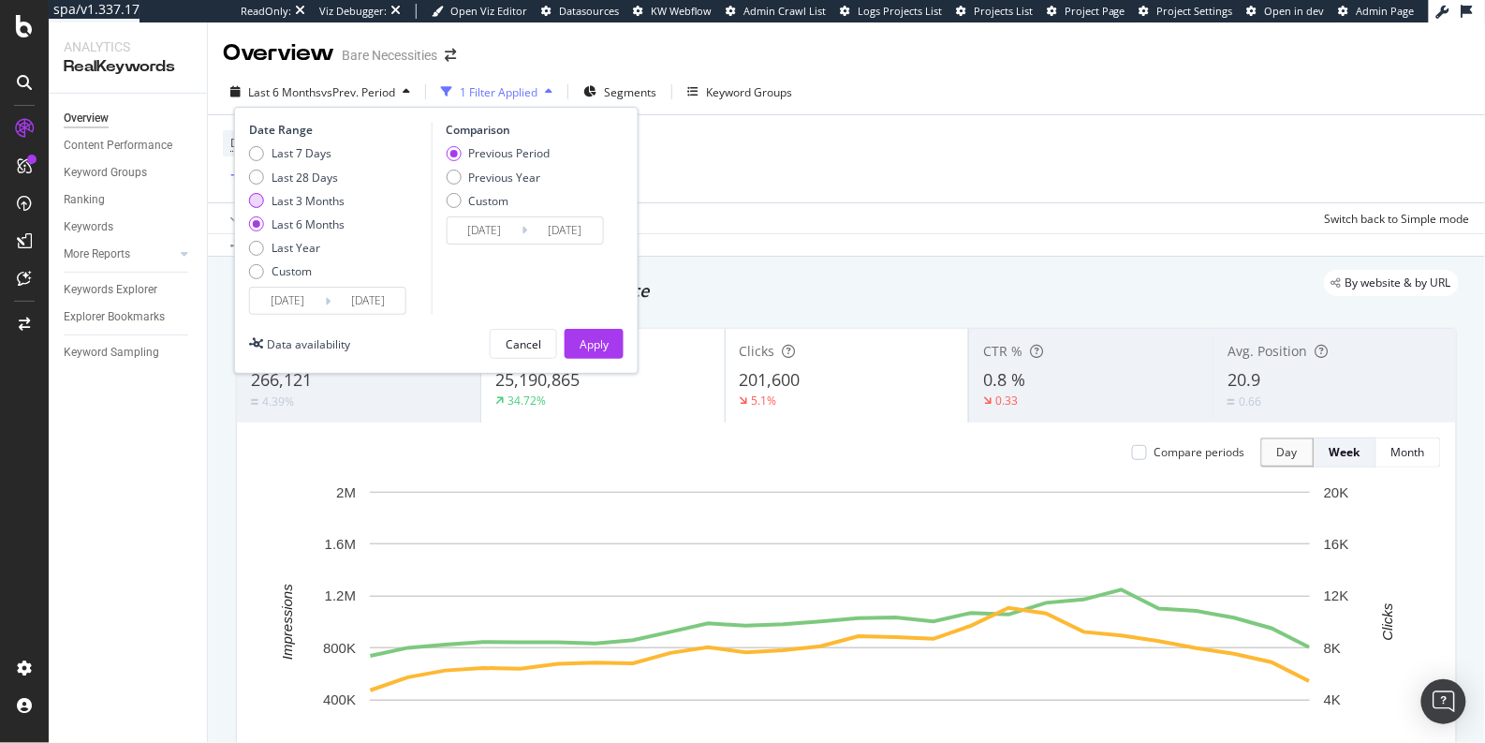
click at [255, 197] on div "Last 3 Months" at bounding box center [256, 200] width 15 height 15
type input "2025/05/24"
type input "2025/02/21"
type input "2025/05/23"
click at [598, 344] on div "Apply" at bounding box center [594, 344] width 29 height 16
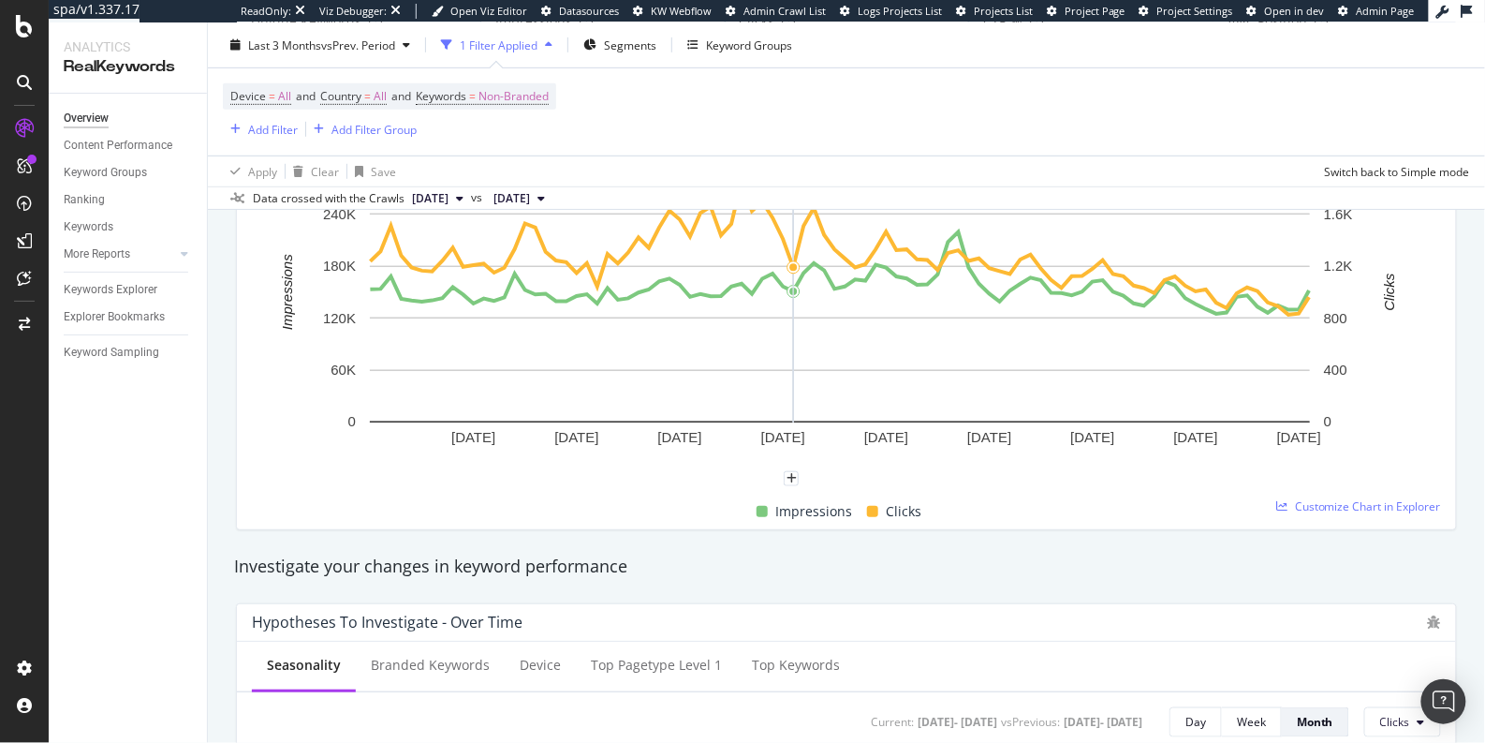
scroll to position [127, 0]
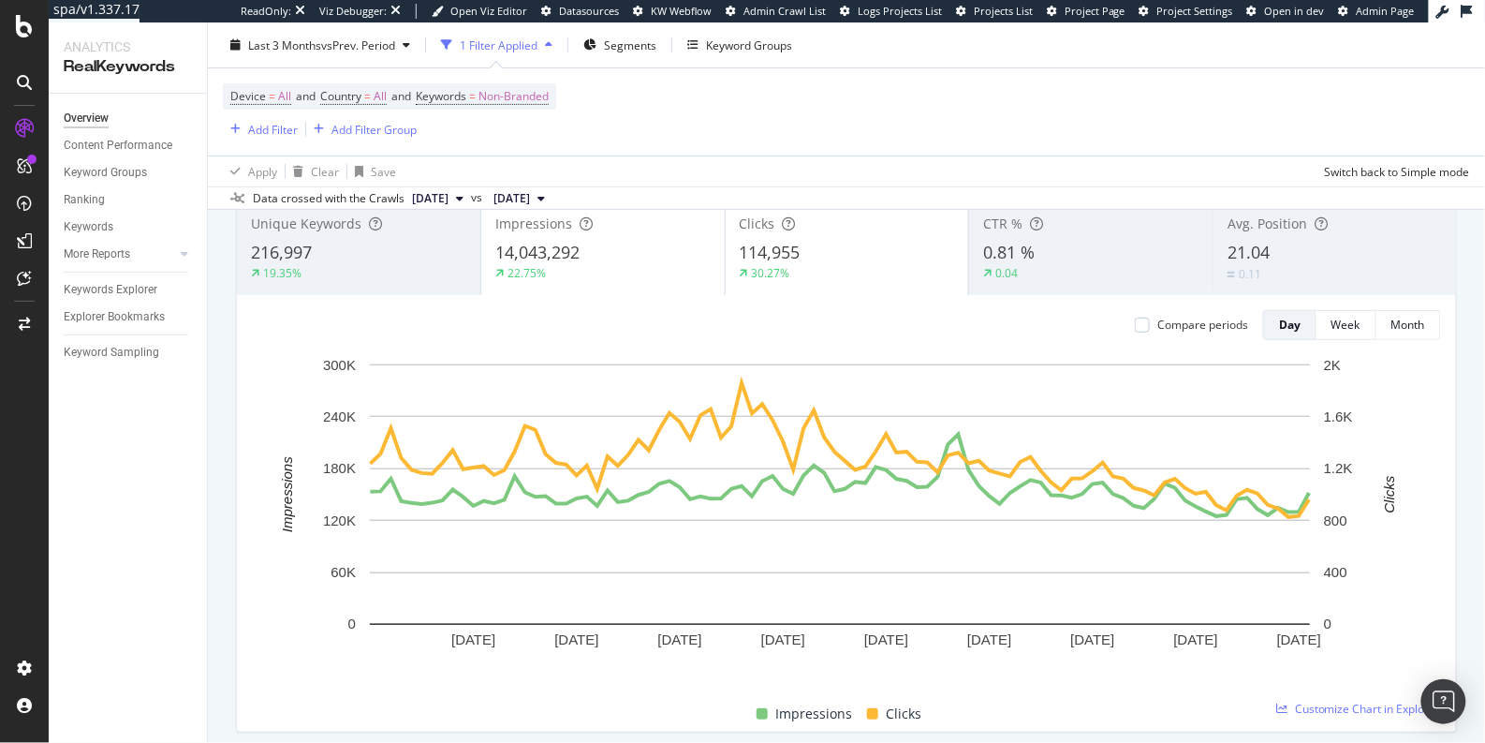
click at [307, 60] on div "Last 3 Months vs Prev. Period 1 Filter Applied Segments Keyword Groups" at bounding box center [846, 48] width 1277 height 37
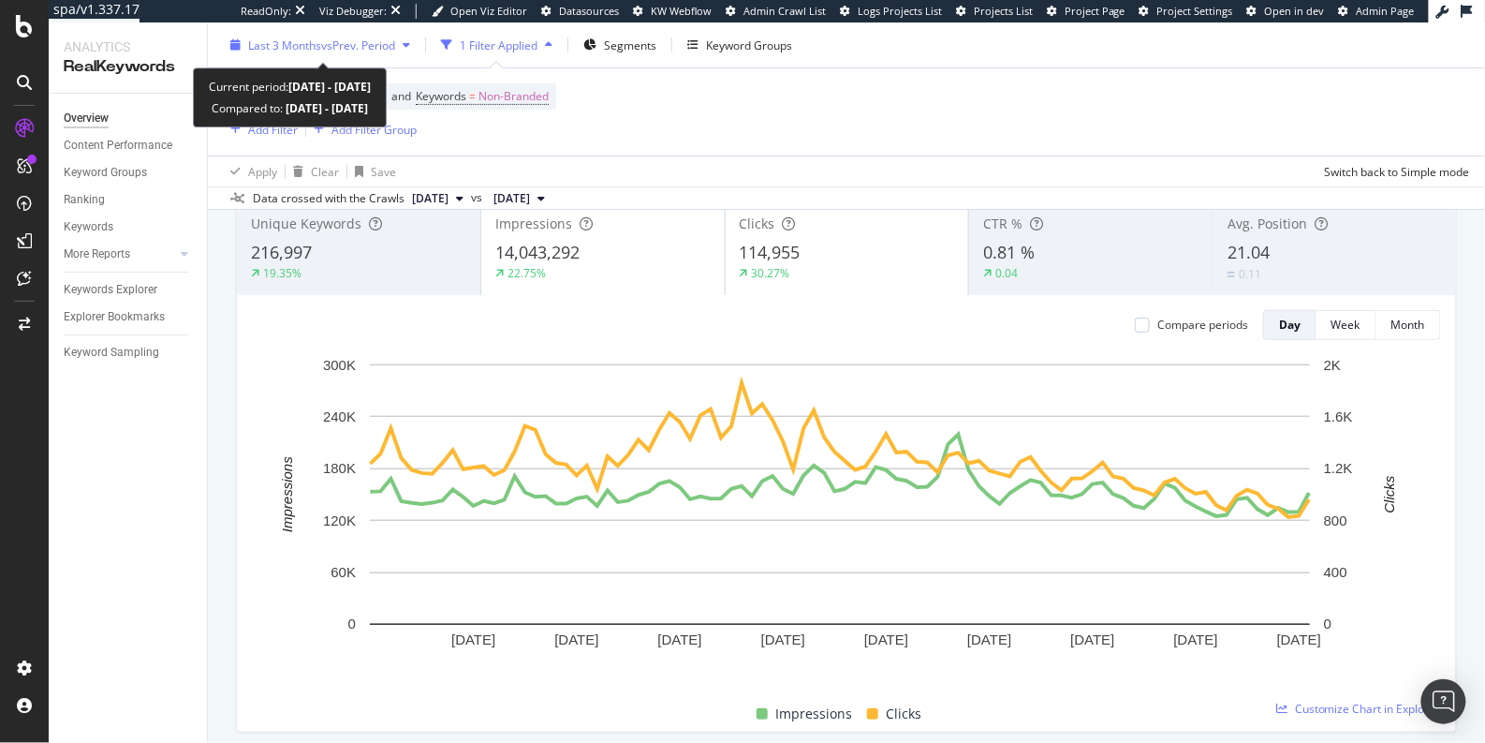
click at [307, 52] on div "Last 3 Months vs Prev. Period" at bounding box center [321, 45] width 147 height 16
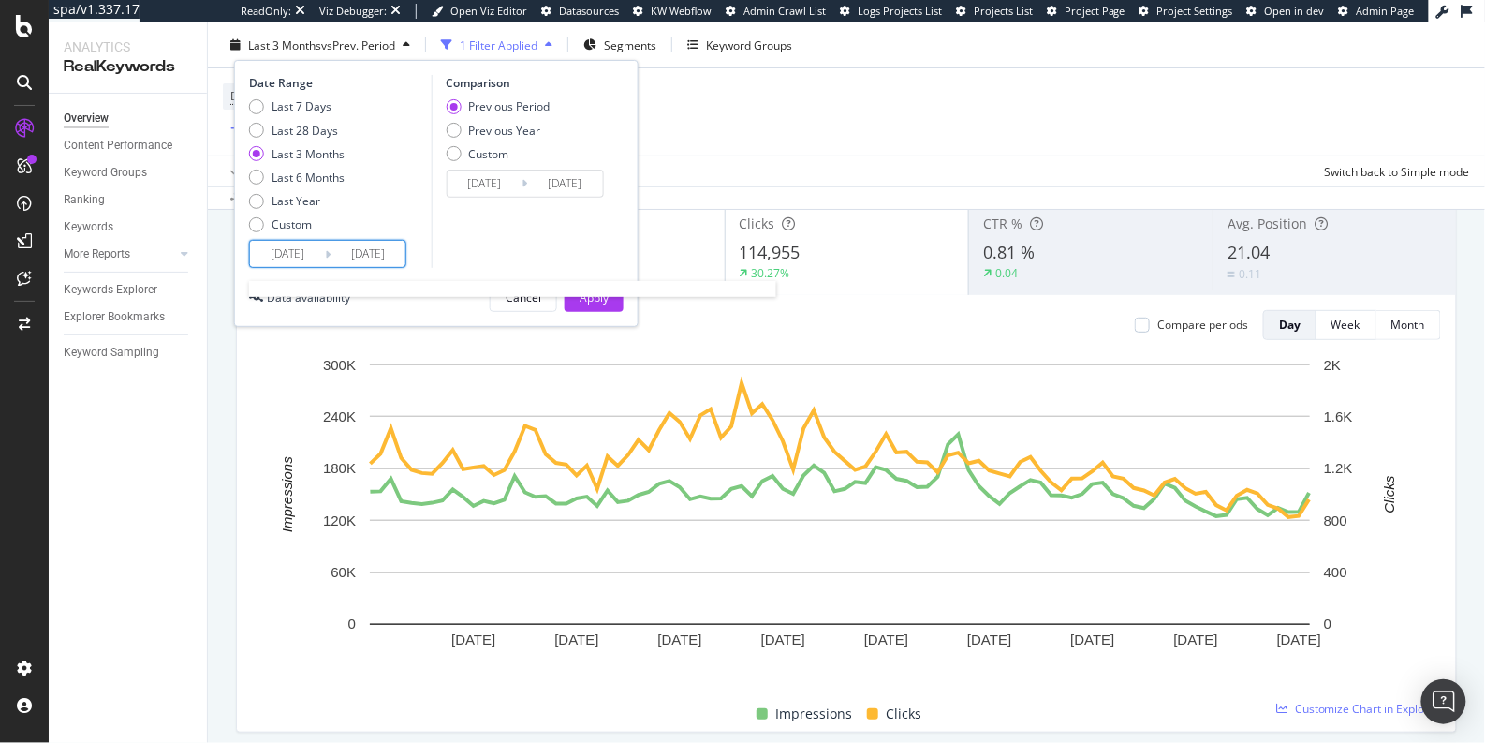
click at [305, 256] on input "2025/05/24" at bounding box center [287, 254] width 75 height 26
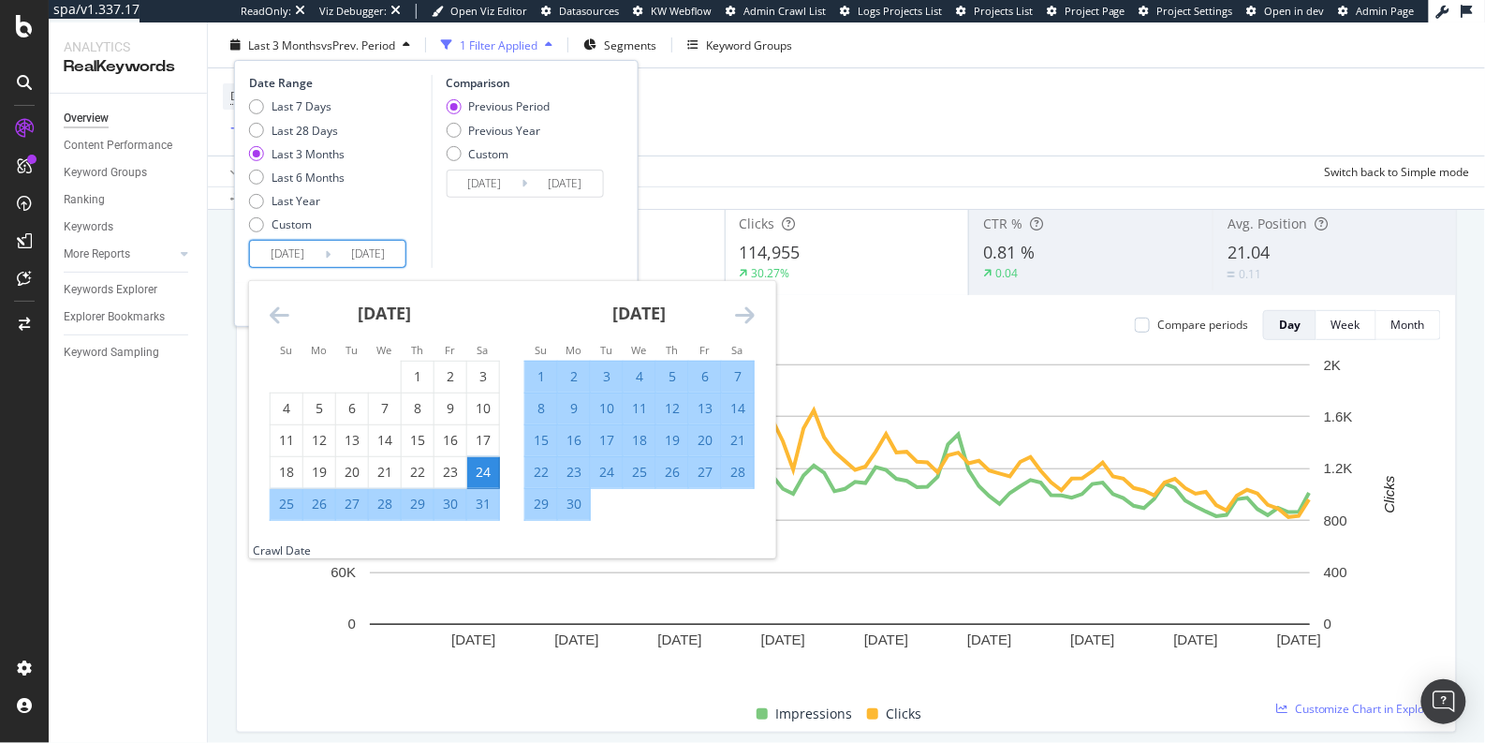
click at [240, 292] on div "Date Range Last 7 Days Last 28 Days Last 3 Months Last 6 Months Last Year Custo…" at bounding box center [436, 193] width 405 height 267
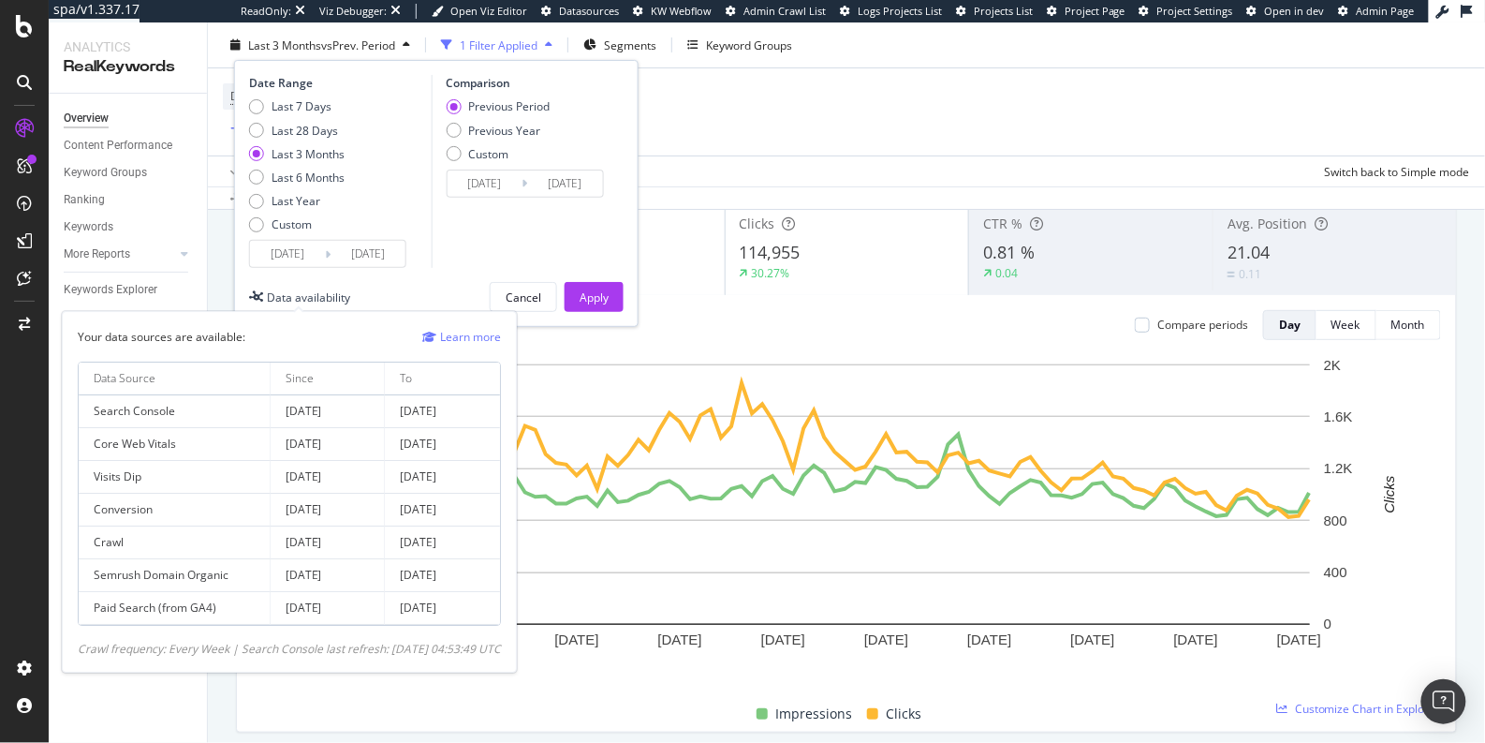
click at [279, 299] on div "Data availability" at bounding box center [308, 296] width 83 height 16
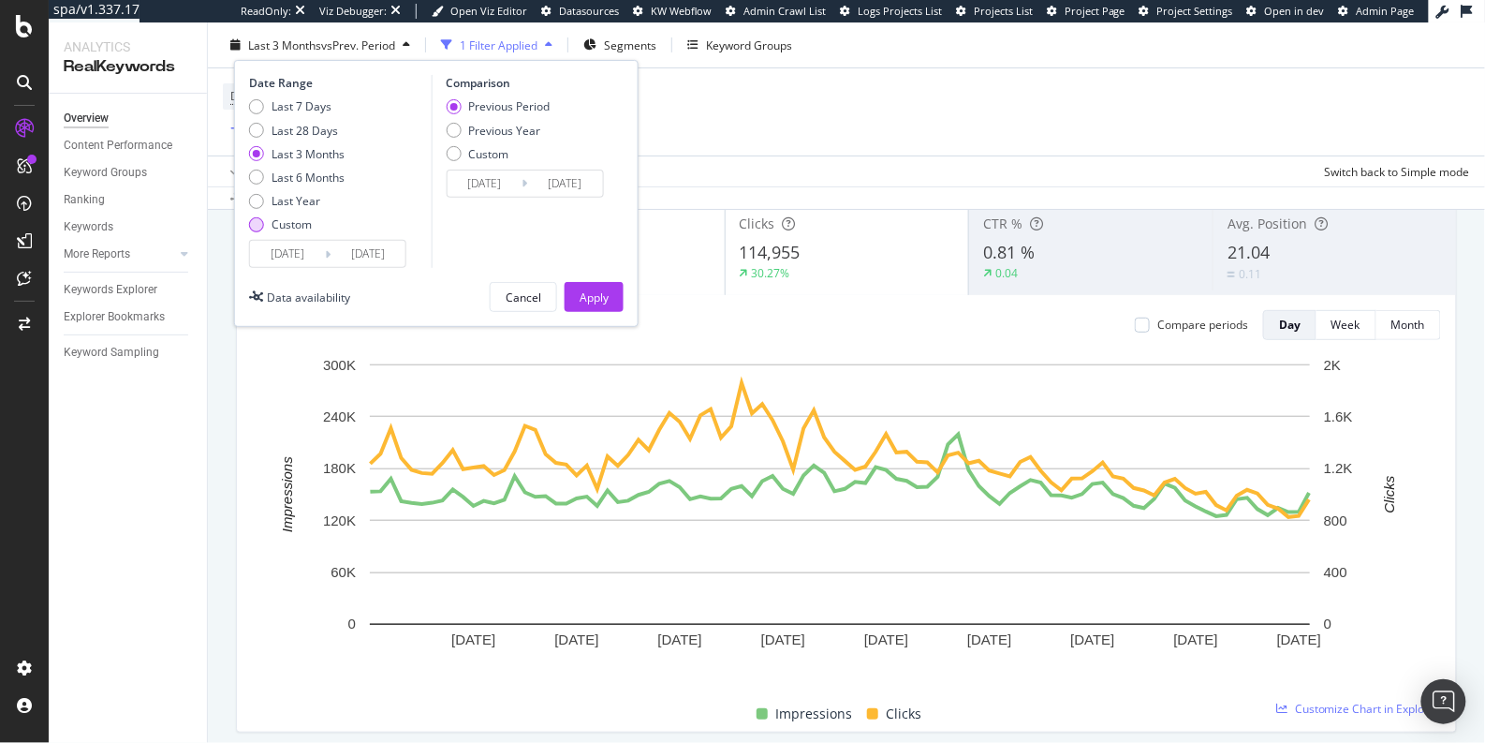
click at [282, 226] on div "Custom" at bounding box center [292, 224] width 40 height 16
type input "2025/07/27"
type input "2025/06/29"
type input "2025/07/26"
click at [269, 251] on input "2025/07/27" at bounding box center [287, 254] width 75 height 26
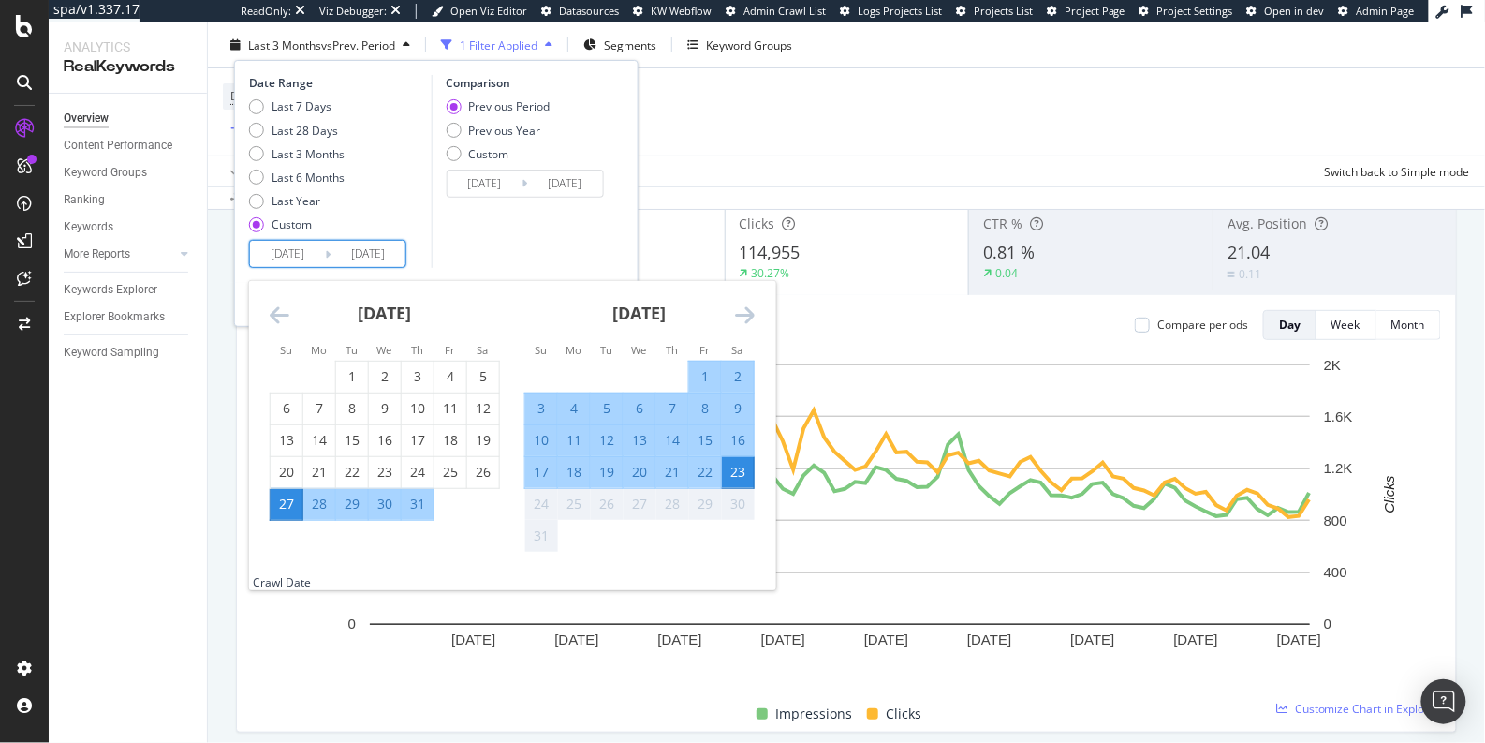
click at [275, 311] on icon "Move backward to switch to the previous month." at bounding box center [280, 314] width 20 height 22
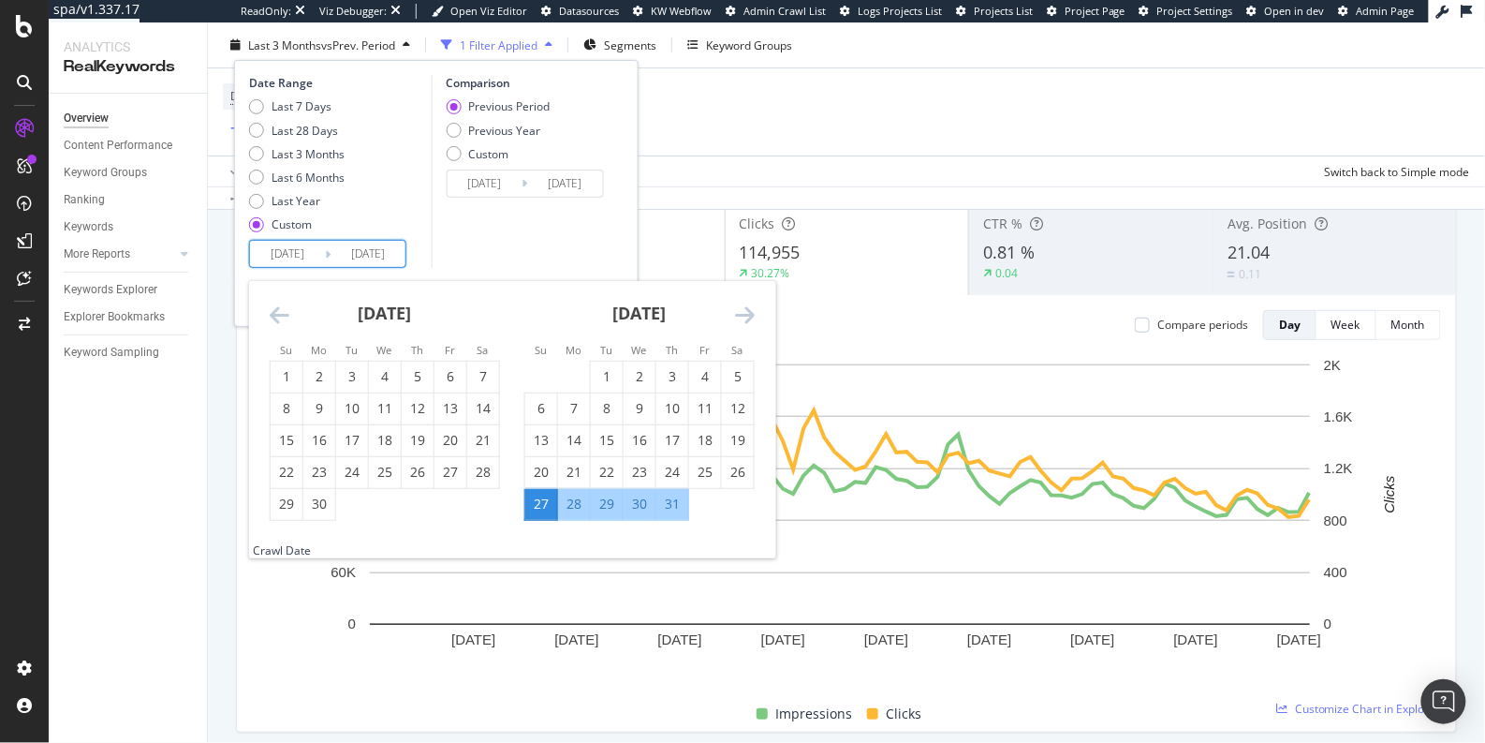
click at [275, 311] on icon "Move backward to switch to the previous month." at bounding box center [280, 314] width 20 height 22
click at [423, 376] on div "1" at bounding box center [418, 376] width 32 height 19
type input "2025/05/01"
type input "2025/01/06"
type input "2025/04/30"
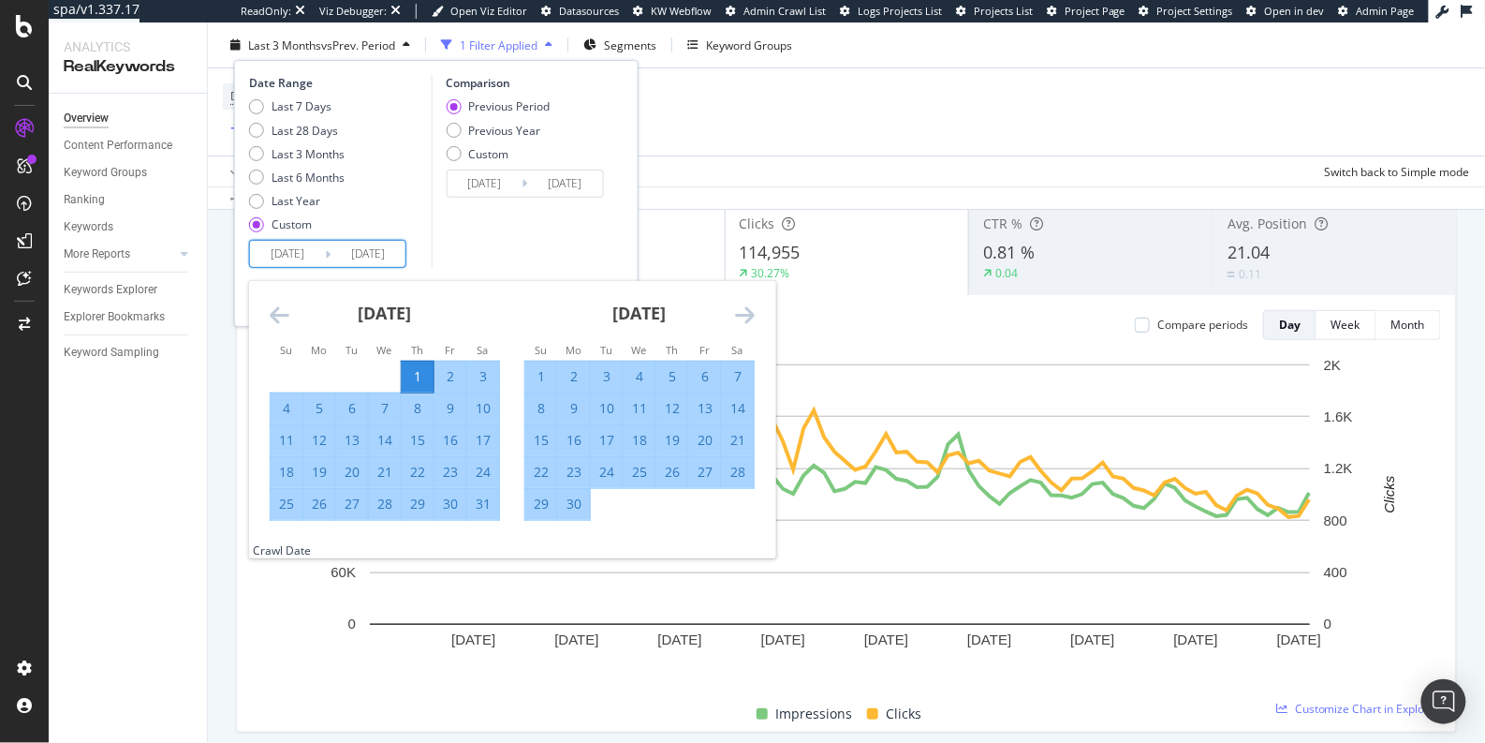
click at [270, 243] on input "2025/05/01" at bounding box center [287, 254] width 75 height 26
click at [282, 255] on input "2025/05/01" at bounding box center [287, 254] width 75 height 26
type input "2025/05/01"
type input "2024/05/01"
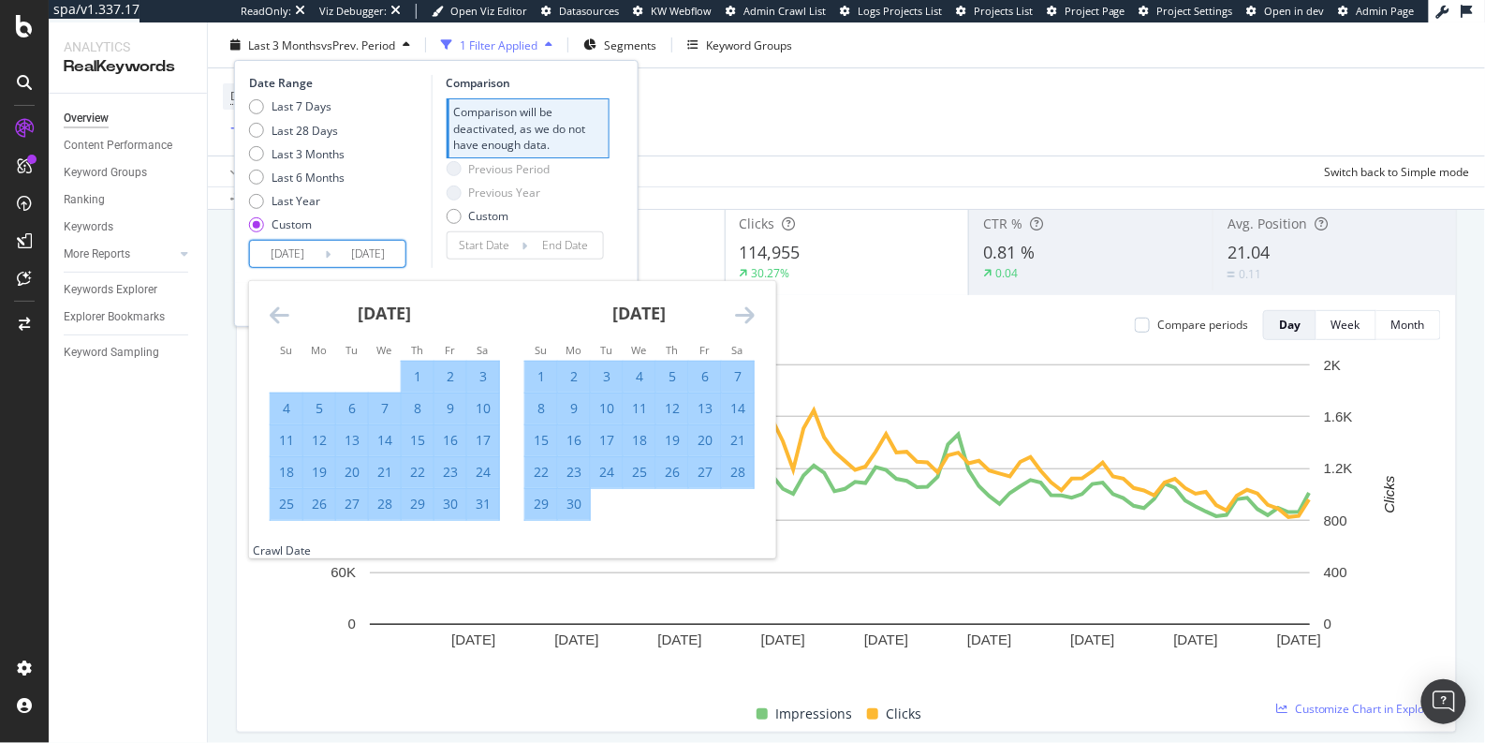
click at [366, 254] on input "2025/08/23" at bounding box center [368, 254] width 75 height 26
type input "2025/08/23"
type input "2024/01/07"
type input "2024/04/30"
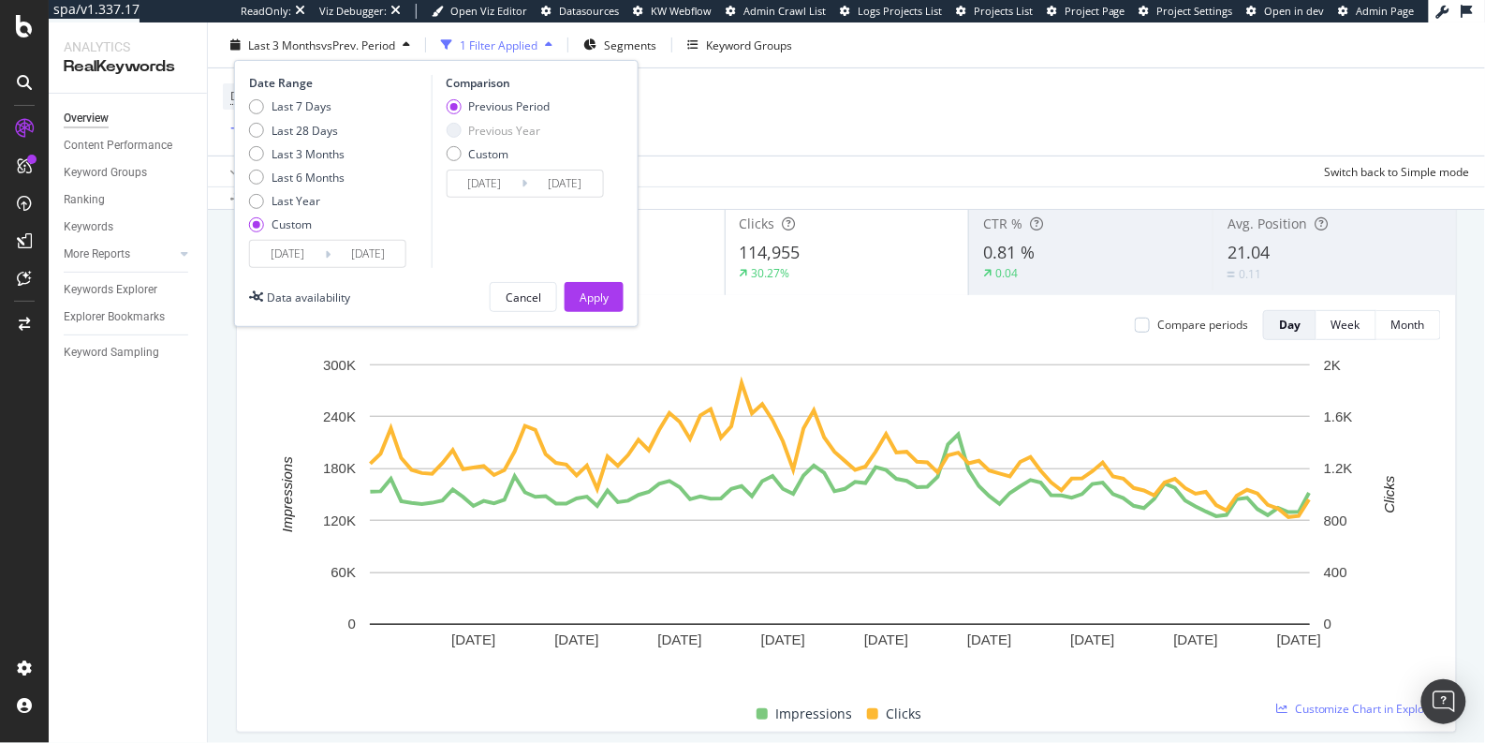
type input "2024/08/23"
click at [479, 229] on div "Comparison Previous Period Previous Year Custom 2024/01/07 Navigate forward to …" at bounding box center [520, 171] width 178 height 193
click at [517, 284] on div "Cancel" at bounding box center [524, 297] width 36 height 26
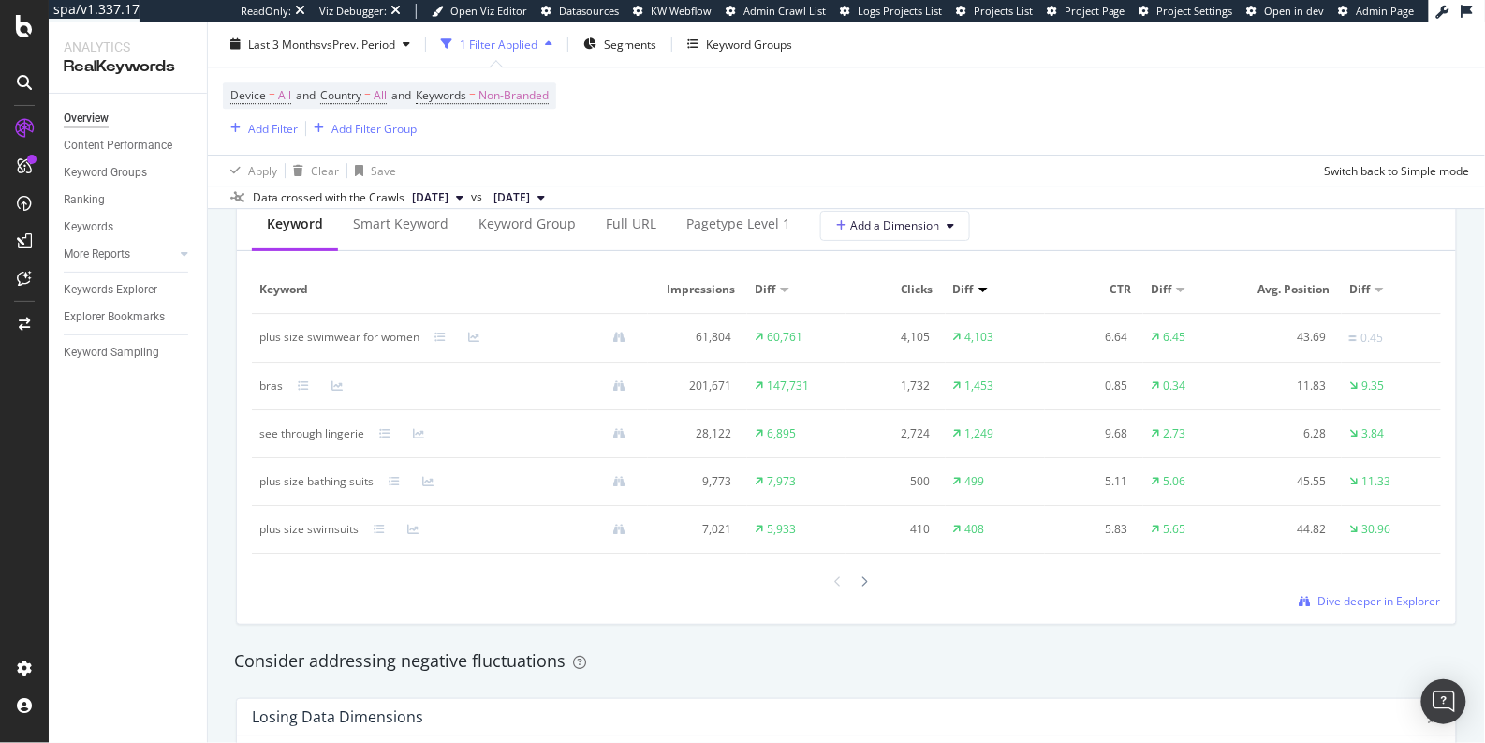
scroll to position [1741, 0]
